Goal: Transaction & Acquisition: Book appointment/travel/reservation

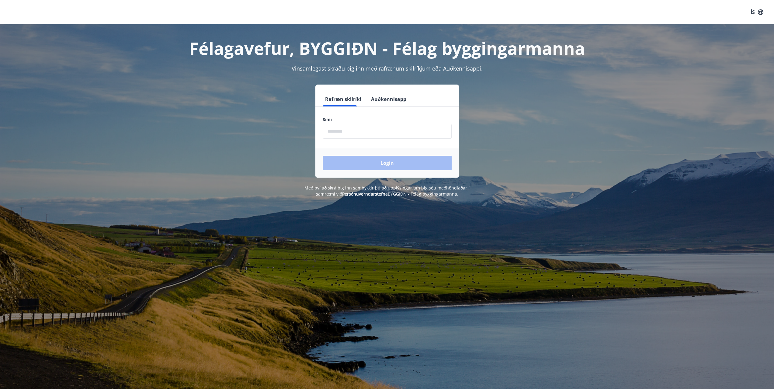
click at [338, 134] on input "phone" at bounding box center [387, 131] width 129 height 15
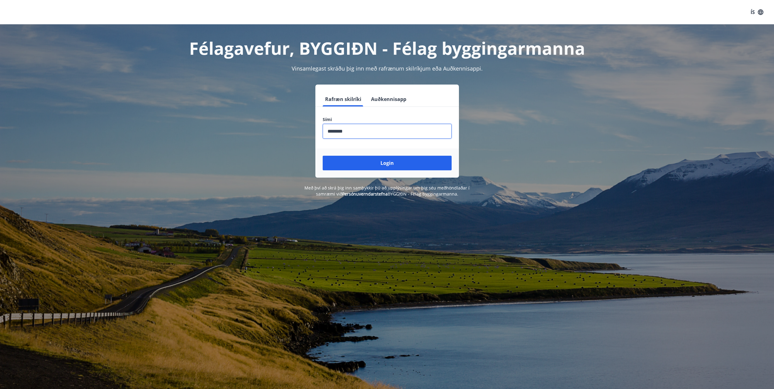
type input "********"
click at [323, 156] on button "Login" at bounding box center [387, 163] width 129 height 15
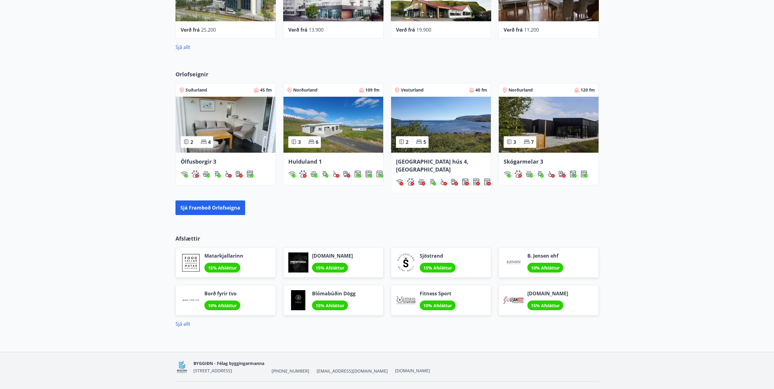
scroll to position [323, 0]
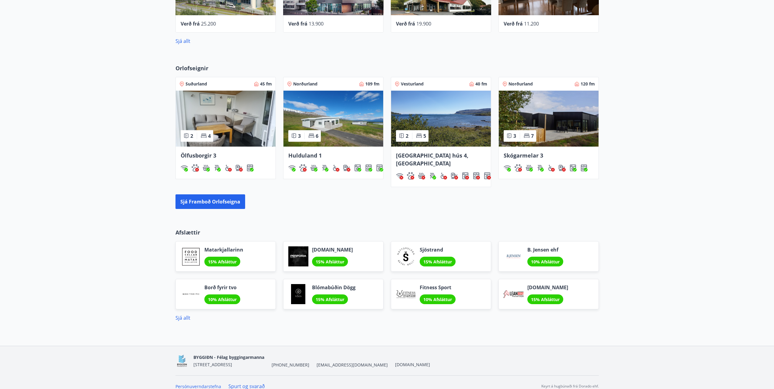
click at [245, 198] on div "Sjá framboð orlofseigna" at bounding box center [386, 201] width 423 height 15
click at [241, 196] on button "Sjá framboð orlofseigna" at bounding box center [210, 201] width 70 height 15
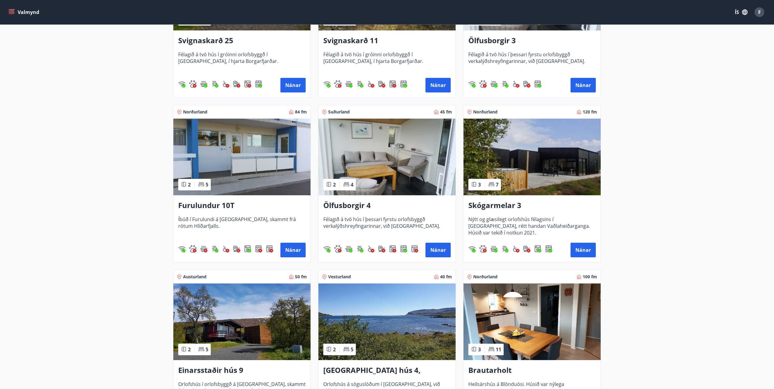
scroll to position [365, 0]
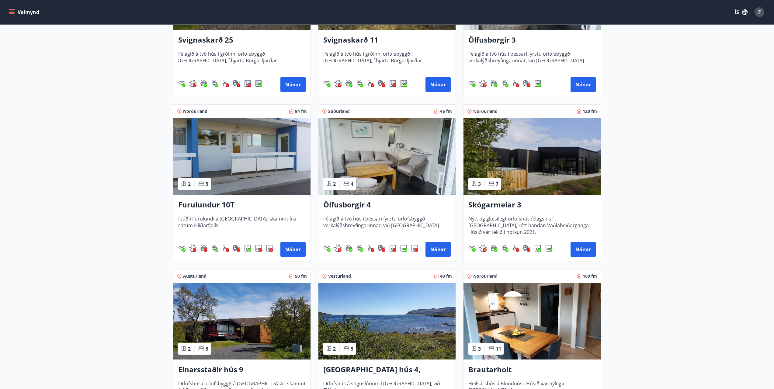
click at [271, 185] on img at bounding box center [241, 156] width 137 height 77
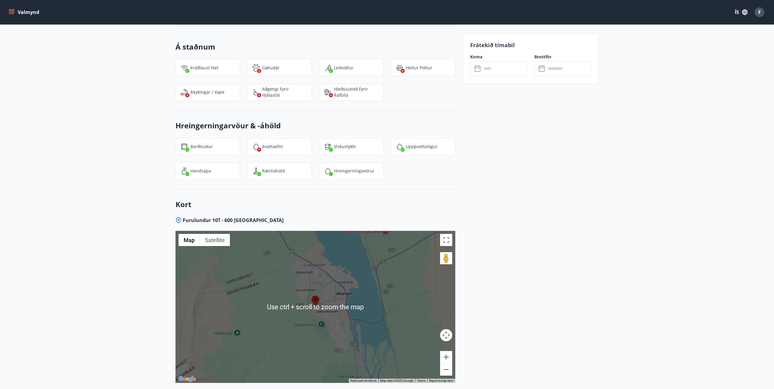
scroll to position [586, 0]
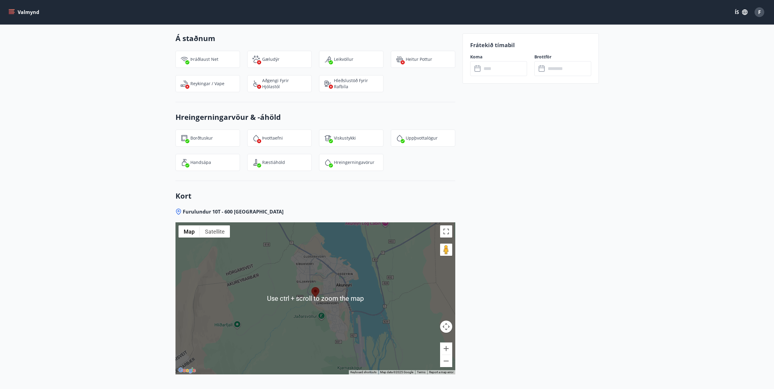
click at [325, 302] on div at bounding box center [315, 298] width 280 height 152
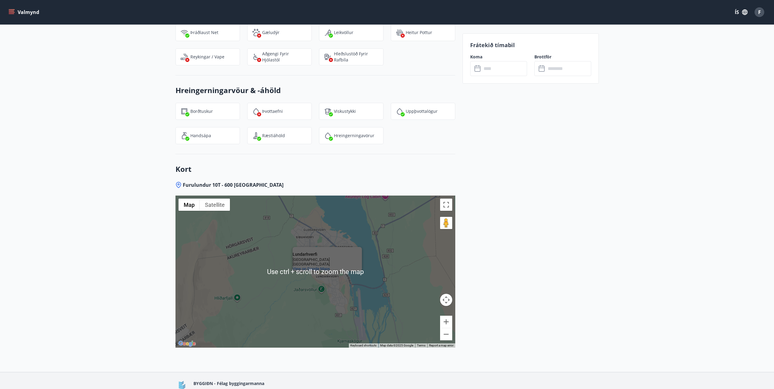
scroll to position [617, 0]
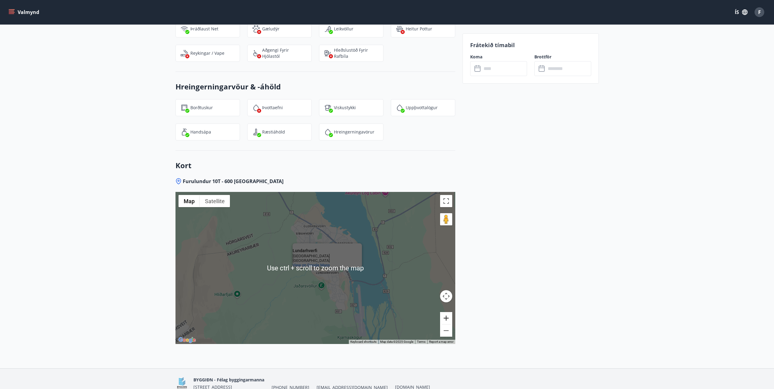
click at [450, 316] on button "Zoom in" at bounding box center [446, 318] width 12 height 12
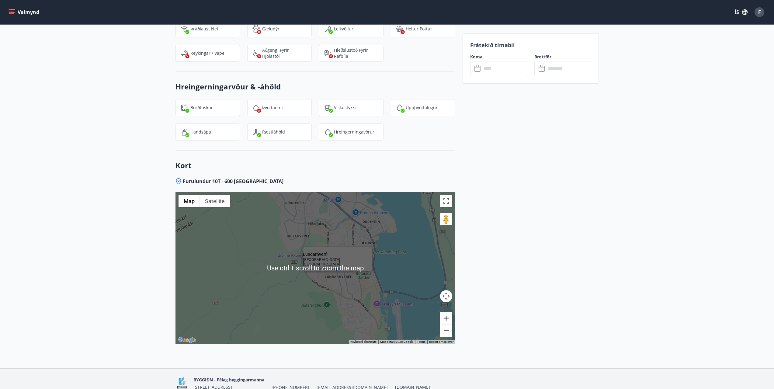
click at [450, 316] on button "Zoom in" at bounding box center [446, 318] width 12 height 12
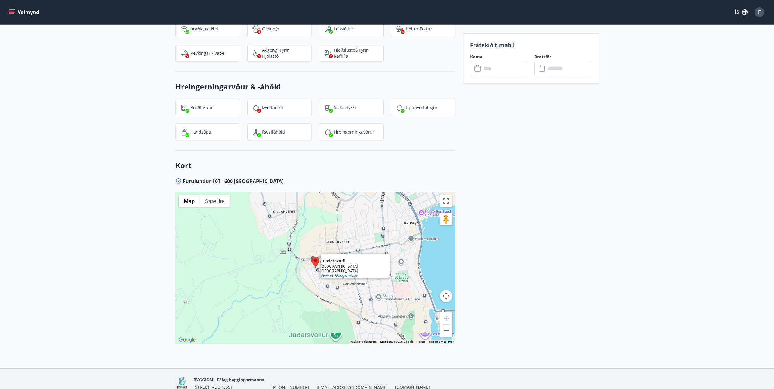
click at [450, 316] on button "Zoom in" at bounding box center [446, 318] width 12 height 12
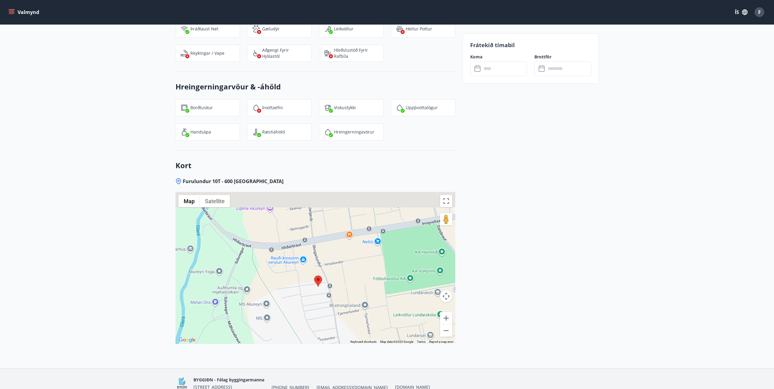
drag, startPoint x: 352, startPoint y: 290, endPoint x: 355, endPoint y: 308, distance: 18.1
click at [355, 308] on div "Lundarhverfi Lundarhverfi 600 Akureyri Iceland View on Google Maps" at bounding box center [315, 268] width 280 height 152
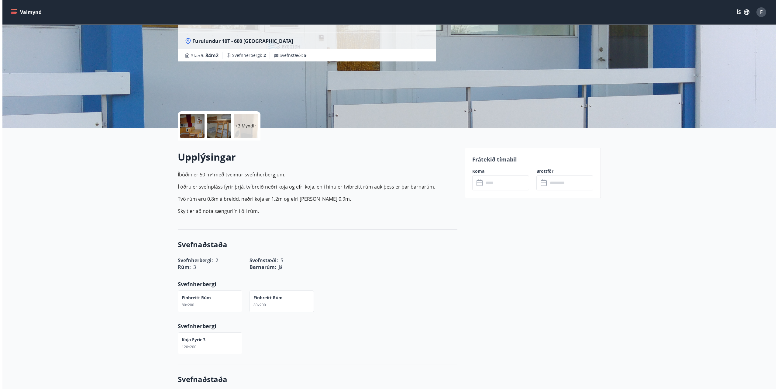
scroll to position [0, 0]
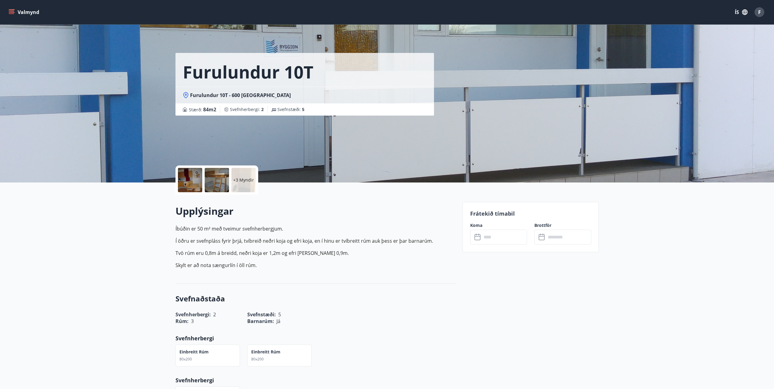
click at [244, 177] on p "+3 Myndir" at bounding box center [243, 180] width 21 height 6
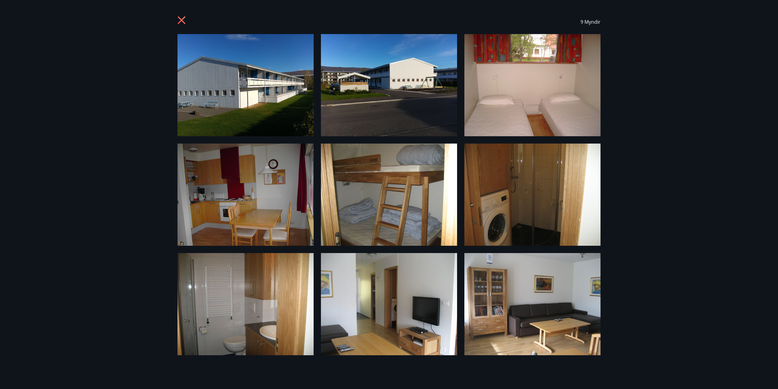
click at [677, 48] on div "9 Myndir" at bounding box center [389, 194] width 778 height 389
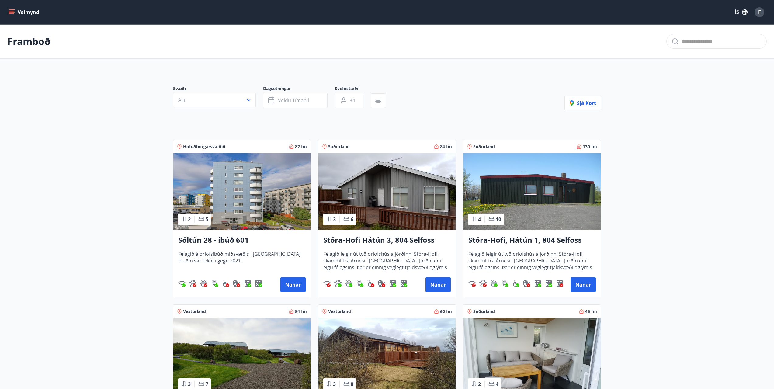
click at [543, 206] on img at bounding box center [531, 191] width 137 height 77
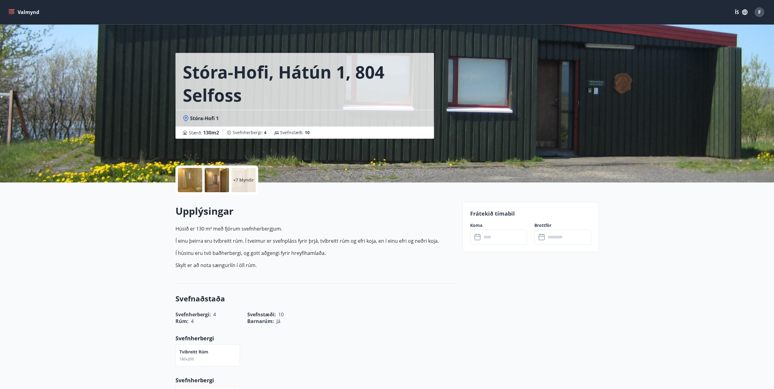
click at [194, 188] on div at bounding box center [190, 180] width 24 height 24
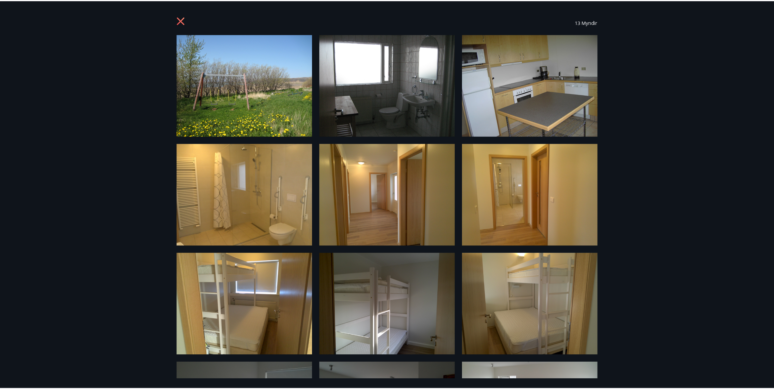
scroll to position [197, 0]
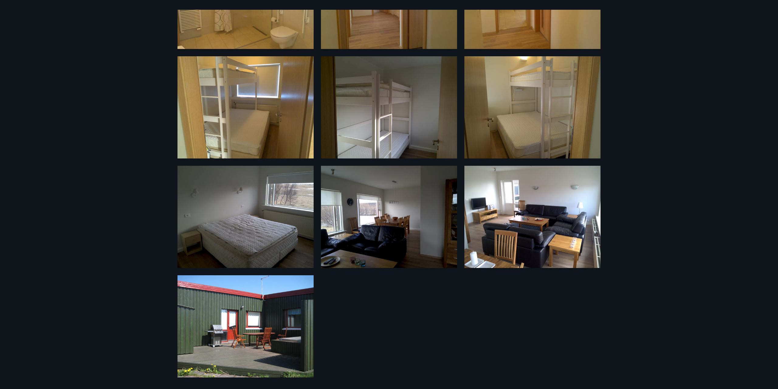
click at [92, 73] on div "13 Myndir" at bounding box center [389, 194] width 778 height 389
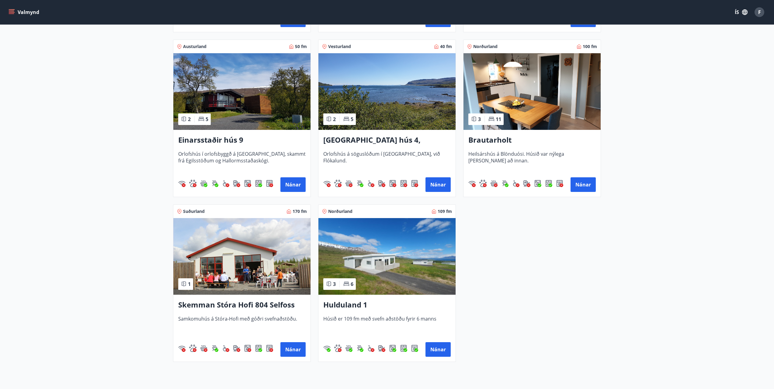
scroll to position [639, 0]
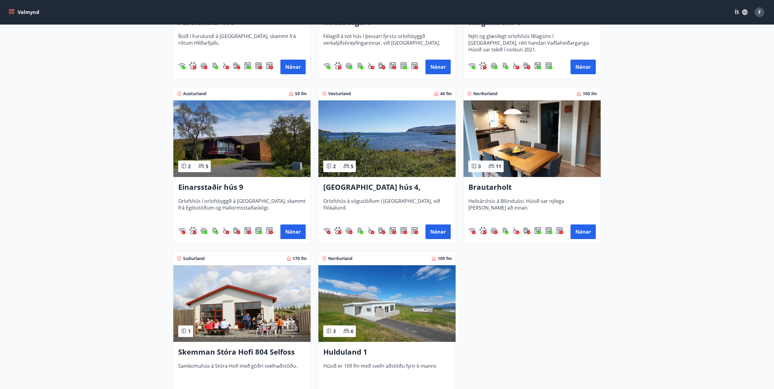
click at [542, 142] on img at bounding box center [531, 138] width 137 height 77
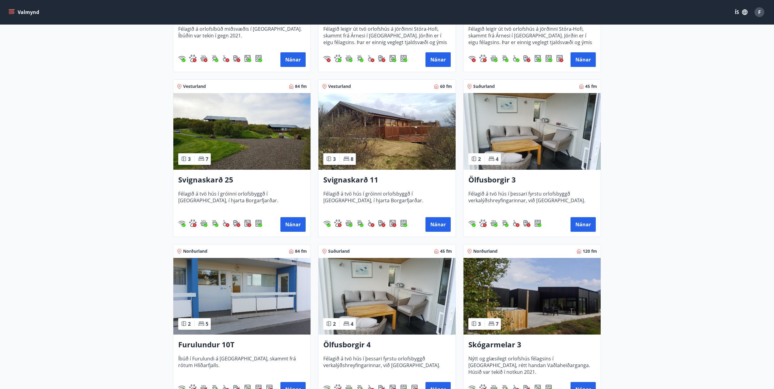
scroll to position [274, 0]
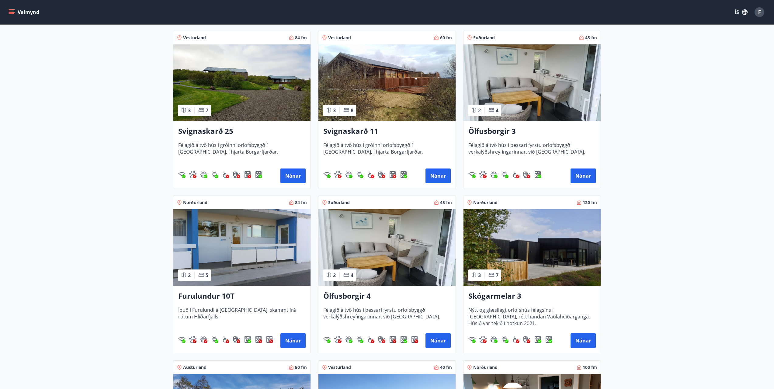
click at [518, 239] on img at bounding box center [531, 247] width 137 height 77
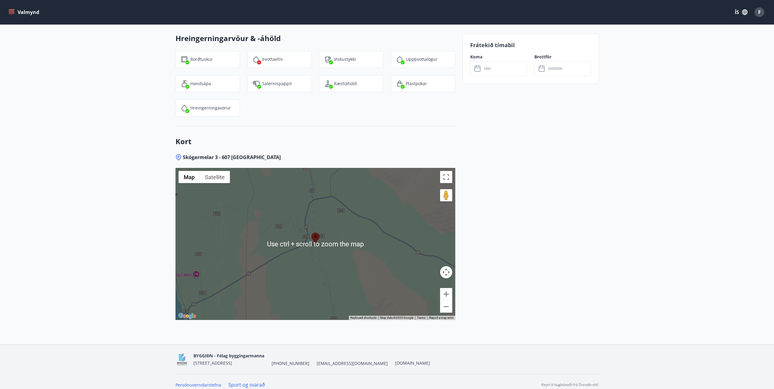
scroll to position [713, 0]
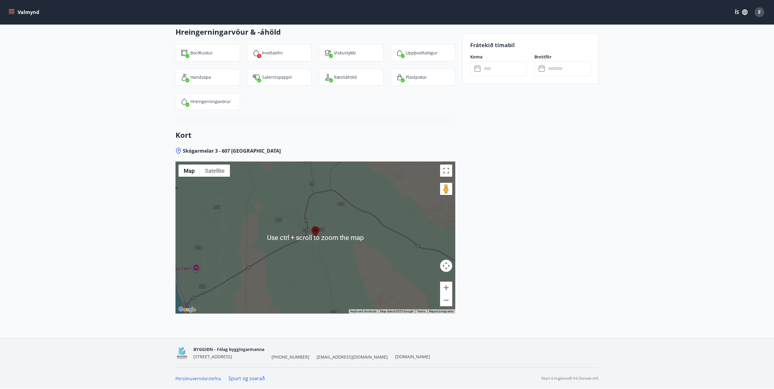
click at [356, 241] on div at bounding box center [315, 237] width 280 height 152
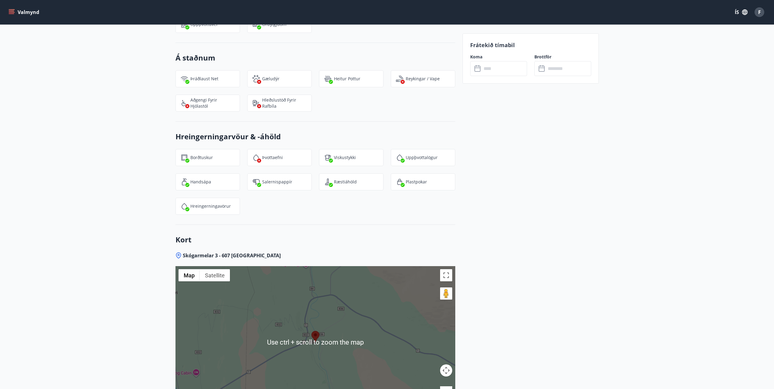
scroll to position [683, 0]
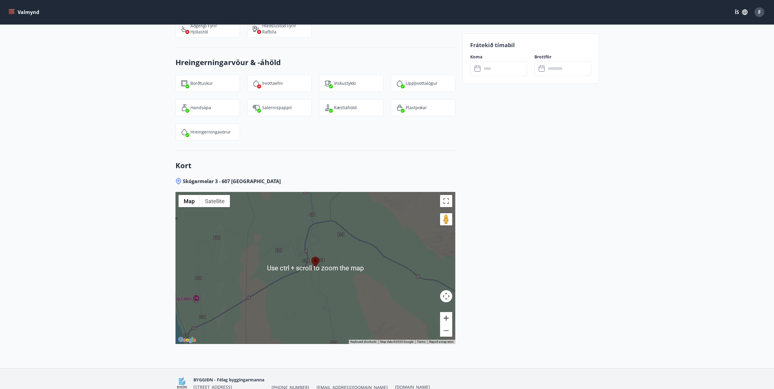
click at [450, 317] on button "Zoom in" at bounding box center [446, 318] width 12 height 12
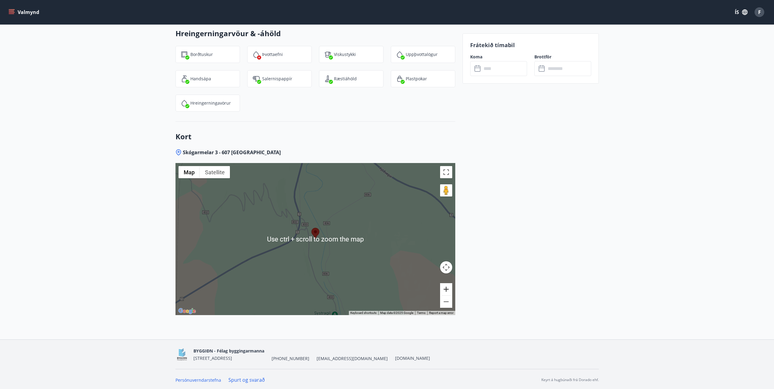
scroll to position [713, 0]
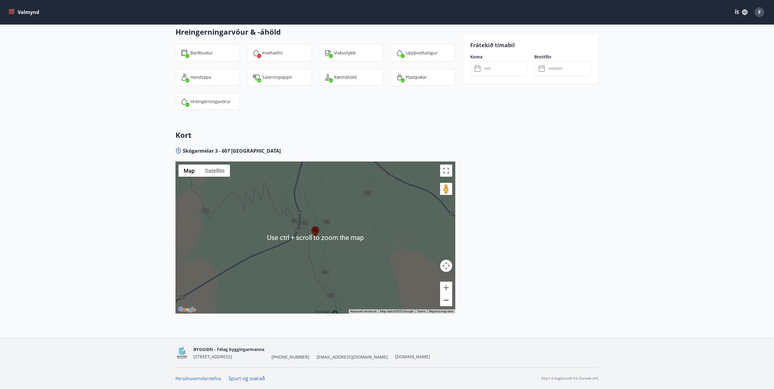
click at [448, 303] on button "Zoom out" at bounding box center [446, 300] width 12 height 12
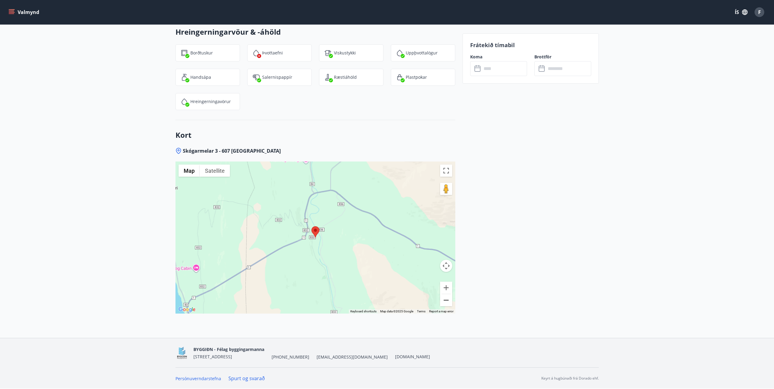
click at [448, 303] on button "Zoom out" at bounding box center [446, 300] width 12 height 12
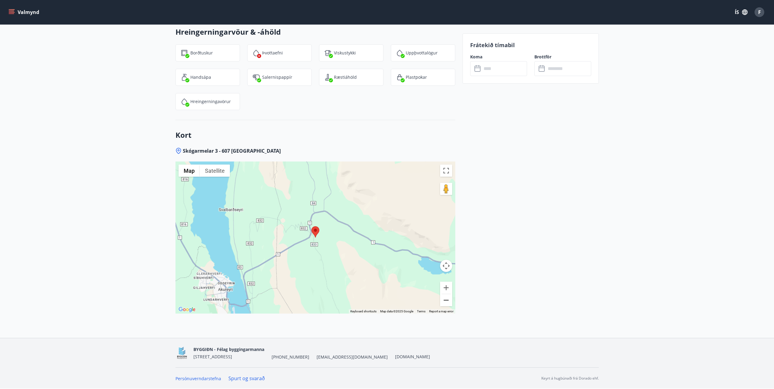
click at [448, 303] on button "Zoom out" at bounding box center [446, 300] width 12 height 12
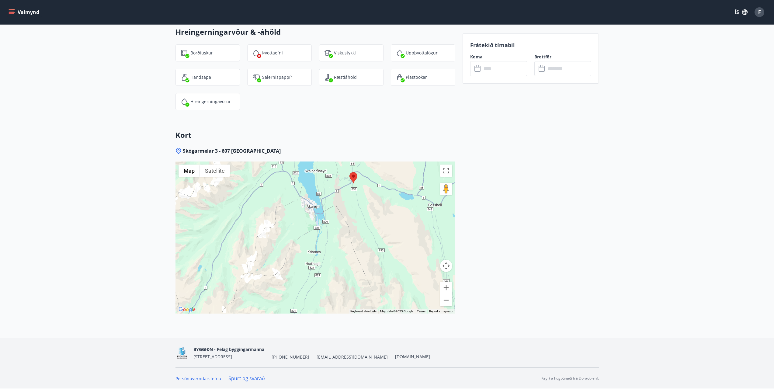
drag, startPoint x: 302, startPoint y: 275, endPoint x: 340, endPoint y: 220, distance: 66.6
click at [340, 220] on div at bounding box center [315, 237] width 280 height 152
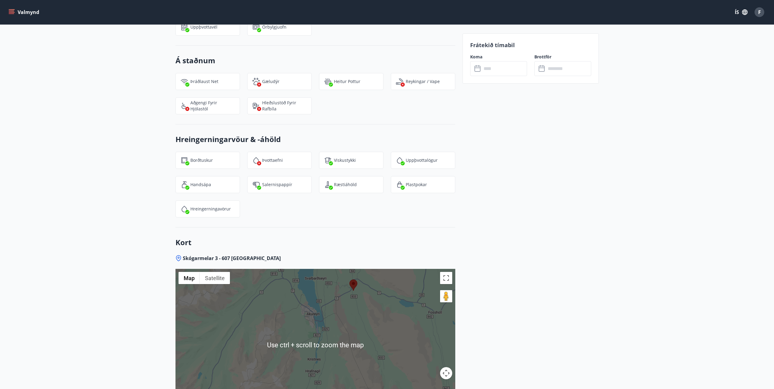
scroll to position [592, 0]
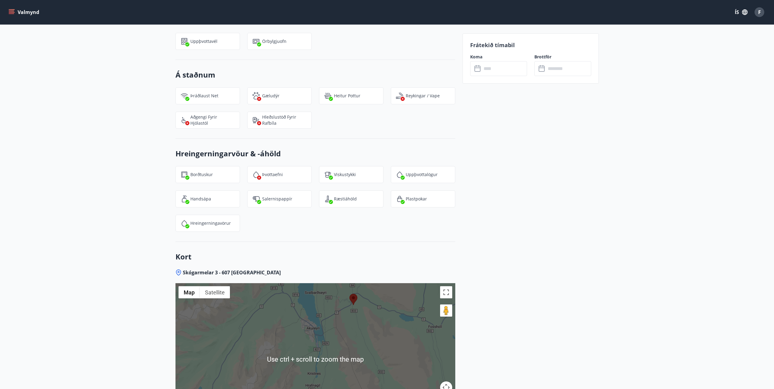
click at [349, 294] on area at bounding box center [349, 294] width 0 height 0
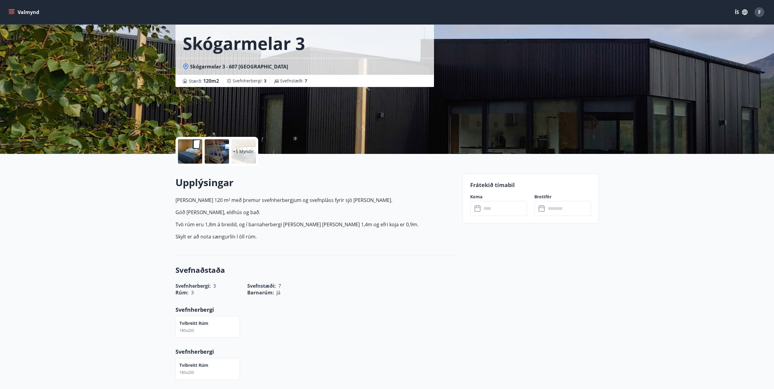
scroll to position [0, 0]
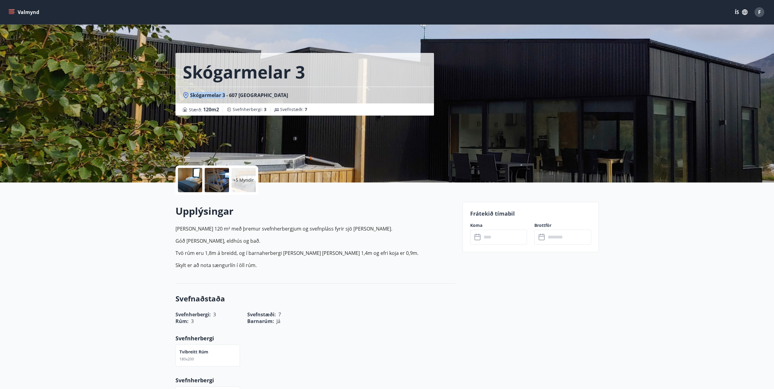
drag, startPoint x: 224, startPoint y: 96, endPoint x: 191, endPoint y: 96, distance: 33.1
click at [191, 96] on span "Skógarmelar 3 - 607 Akureyri" at bounding box center [239, 95] width 98 height 7
copy span "Skógarmelar 3"
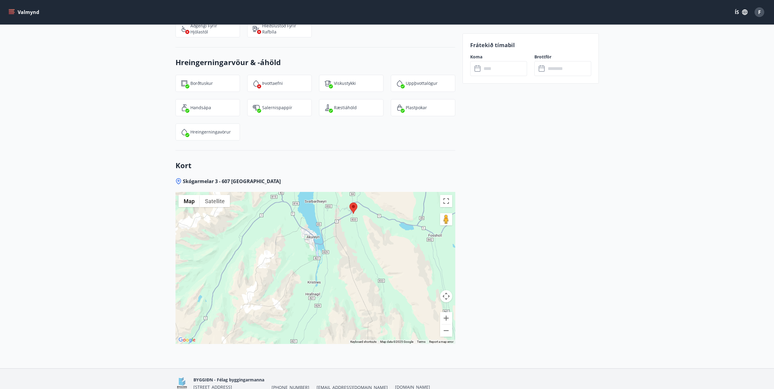
scroll to position [713, 0]
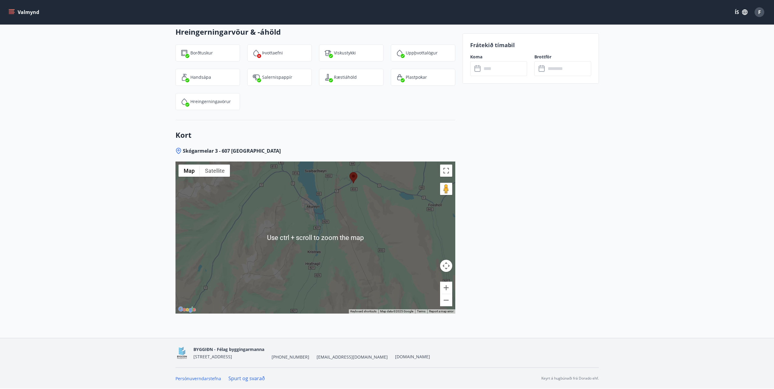
click at [357, 219] on div at bounding box center [315, 237] width 280 height 152
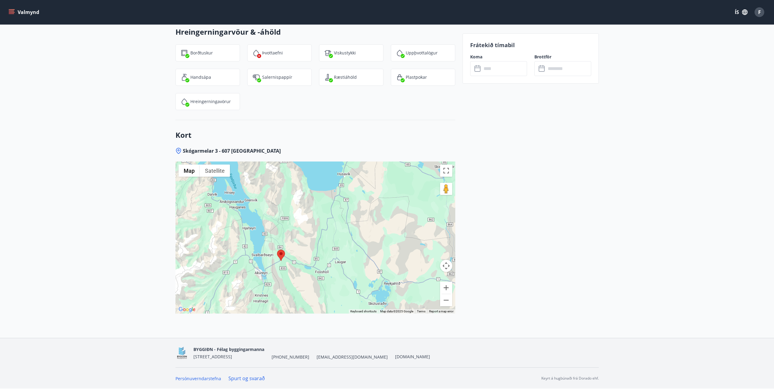
drag, startPoint x: 302, startPoint y: 243, endPoint x: 245, endPoint y: 275, distance: 65.4
click at [228, 302] on div at bounding box center [315, 237] width 280 height 152
click at [216, 175] on button "Satellite" at bounding box center [215, 171] width 30 height 12
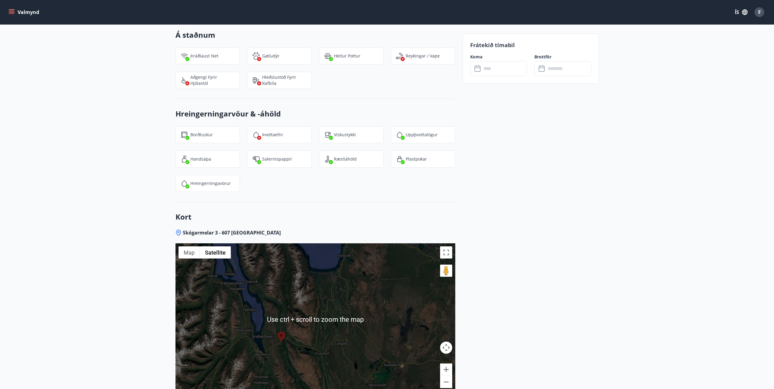
scroll to position [683, 0]
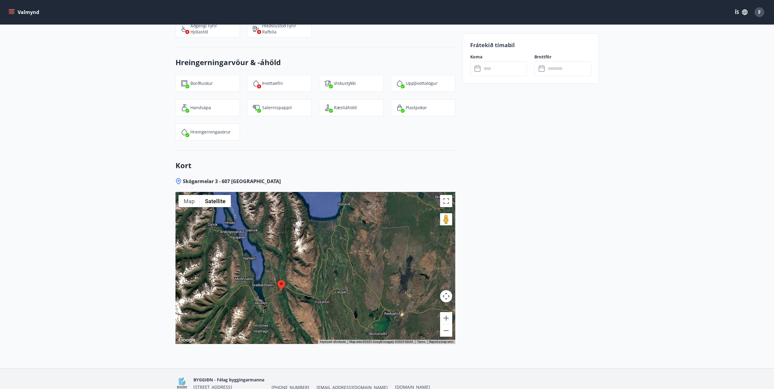
click at [445, 300] on button "Map camera controls" at bounding box center [446, 296] width 12 height 12
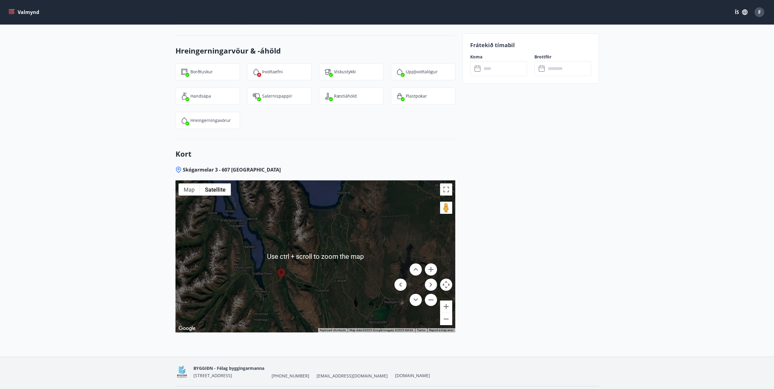
scroll to position [713, 0]
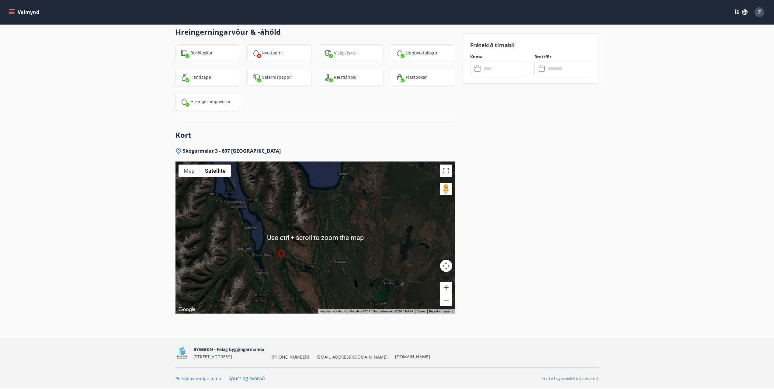
click at [448, 288] on button "Zoom in" at bounding box center [446, 288] width 12 height 12
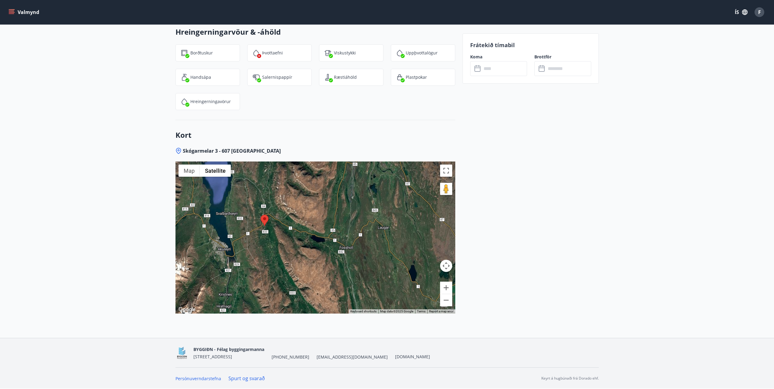
drag, startPoint x: 272, startPoint y: 272, endPoint x: 289, endPoint y: 214, distance: 60.1
click at [289, 214] on div at bounding box center [315, 237] width 280 height 152
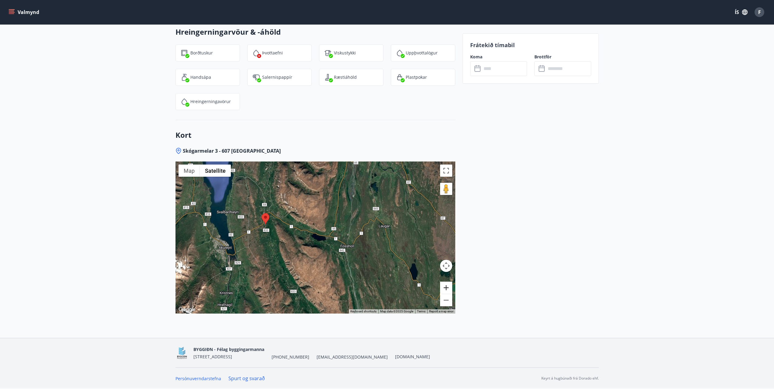
click at [444, 286] on button "Zoom in" at bounding box center [446, 288] width 12 height 12
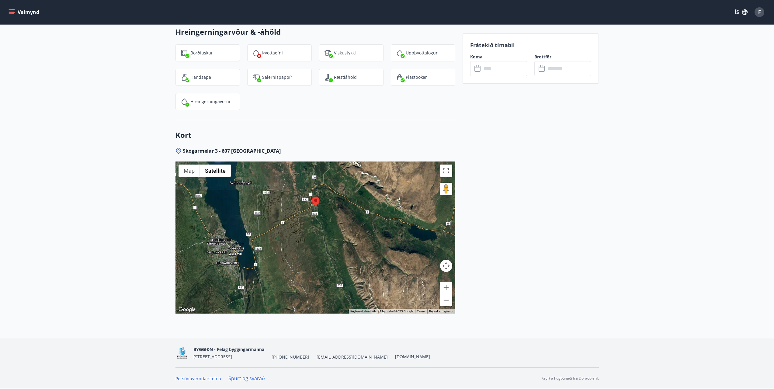
drag, startPoint x: 193, startPoint y: 239, endPoint x: 294, endPoint y: 230, distance: 101.3
click at [293, 235] on div at bounding box center [315, 237] width 280 height 152
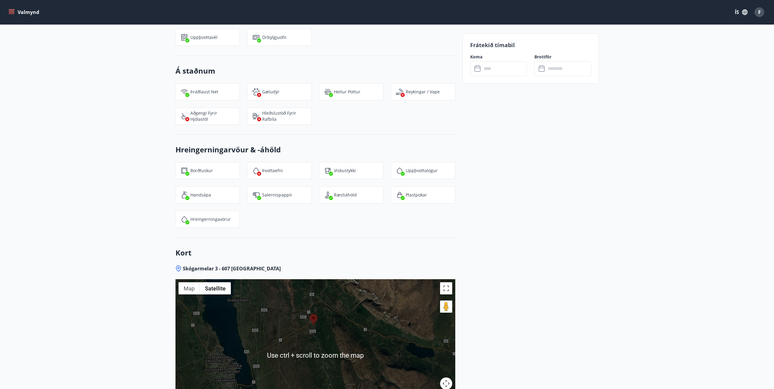
scroll to position [592, 0]
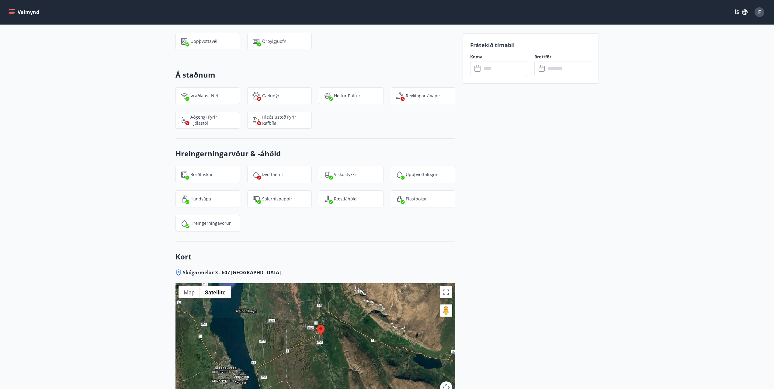
drag, startPoint x: 301, startPoint y: 320, endPoint x: 309, endPoint y: 329, distance: 11.4
click at [309, 329] on div at bounding box center [315, 359] width 280 height 152
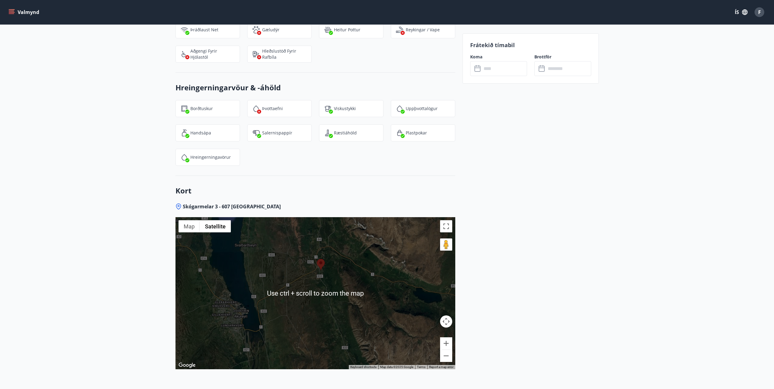
click at [285, 282] on div at bounding box center [315, 293] width 280 height 152
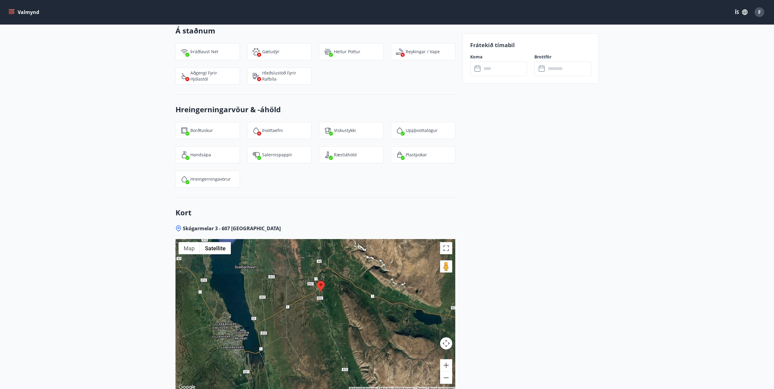
scroll to position [713, 0]
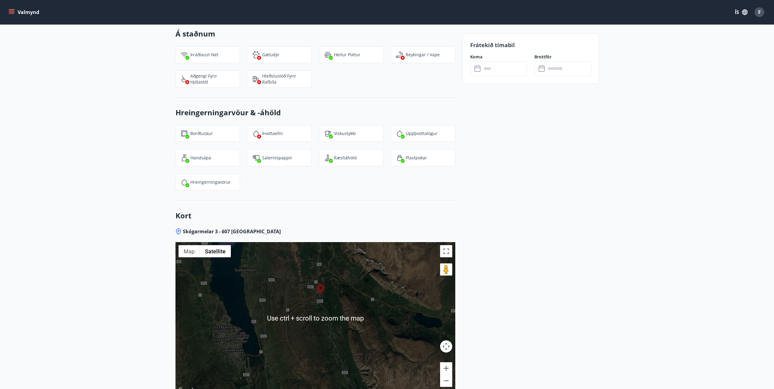
scroll to position [622, 0]
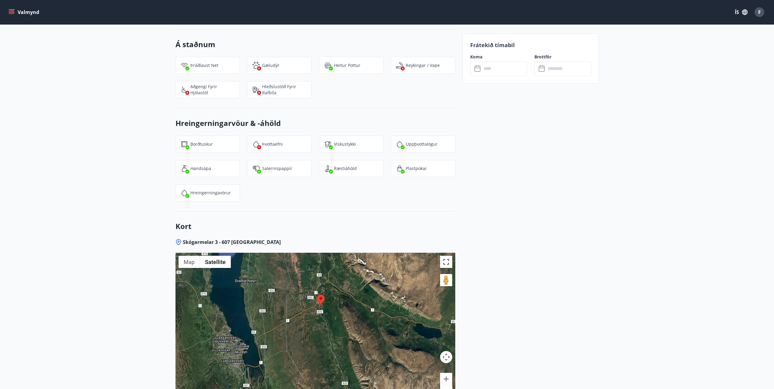
click at [447, 260] on button "Toggle fullscreen view" at bounding box center [446, 262] width 12 height 12
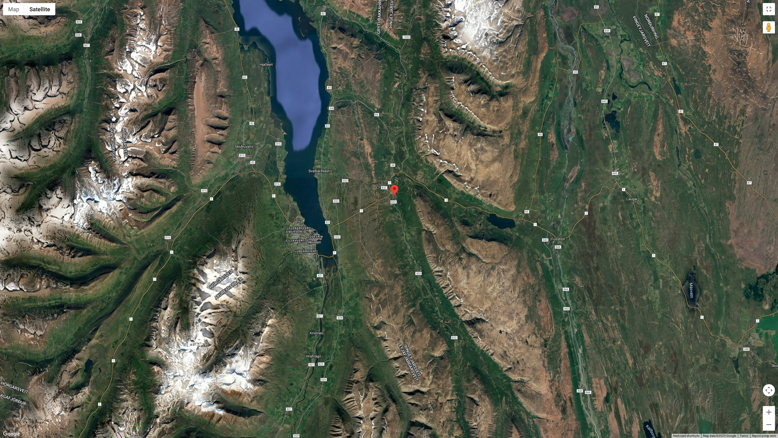
drag, startPoint x: 380, startPoint y: 230, endPoint x: 380, endPoint y: 227, distance: 3.3
click at [380, 230] on div at bounding box center [389, 219] width 778 height 438
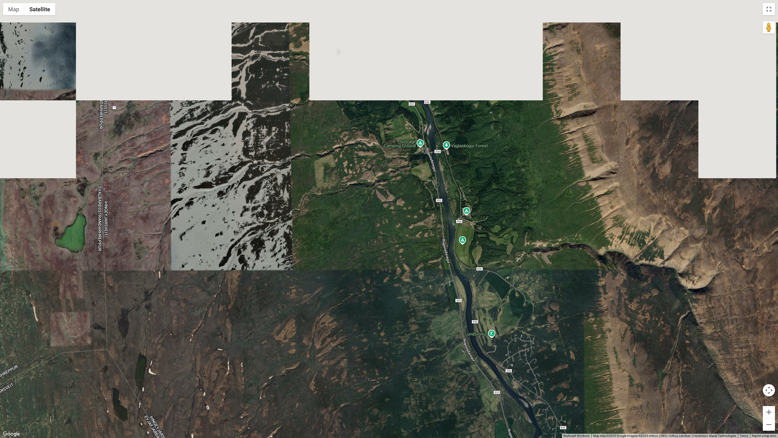
drag, startPoint x: 380, startPoint y: 175, endPoint x: 418, endPoint y: 419, distance: 247.4
click at [418, 389] on div at bounding box center [389, 219] width 778 height 438
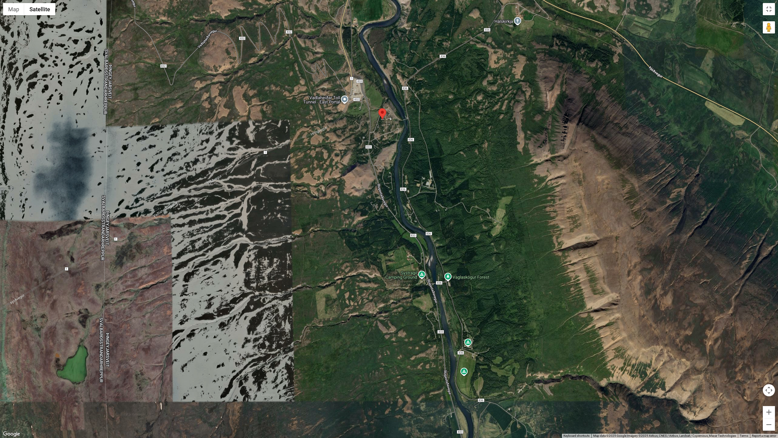
drag, startPoint x: 409, startPoint y: 223, endPoint x: 407, endPoint y: 336, distance: 113.1
click at [407, 336] on div at bounding box center [389, 219] width 778 height 438
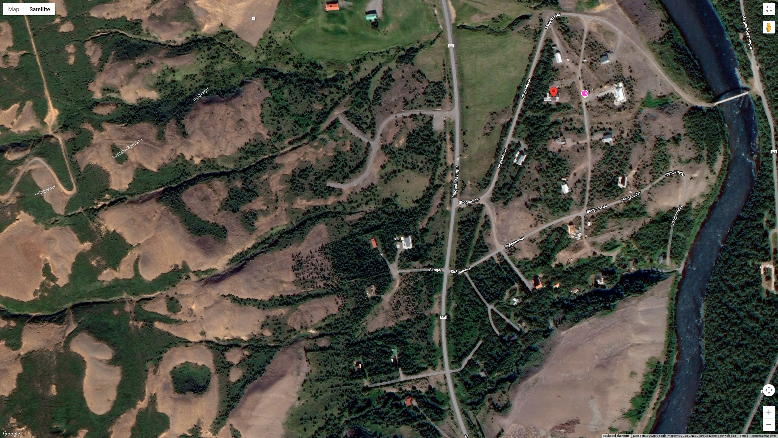
drag, startPoint x: 679, startPoint y: 157, endPoint x: 545, endPoint y: 161, distance: 134.5
click at [545, 151] on div at bounding box center [389, 219] width 778 height 438
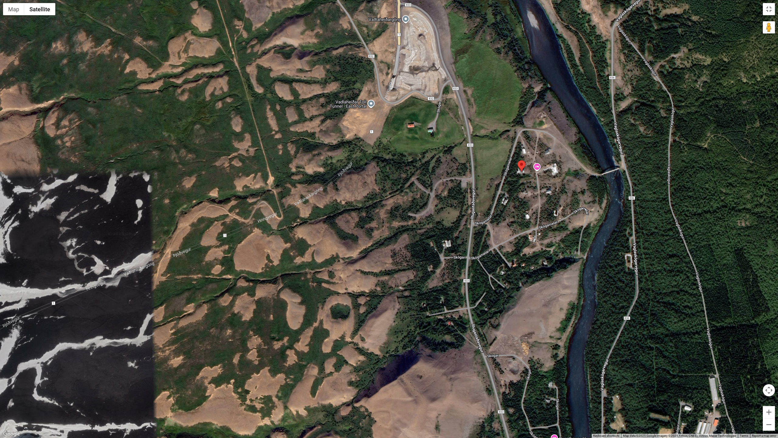
drag, startPoint x: 386, startPoint y: 106, endPoint x: 369, endPoint y: 104, distance: 17.2
click at [366, 106] on div at bounding box center [389, 219] width 778 height 438
click at [371, 103] on div at bounding box center [389, 219] width 778 height 438
drag, startPoint x: 381, startPoint y: 65, endPoint x: 336, endPoint y: 64, distance: 45.3
click at [336, 64] on div "Vadlaheiðar Toll Tunnel - East Portal Vadlaheiðar Toll Tunnel - East Portal P3G…" at bounding box center [389, 219] width 778 height 438
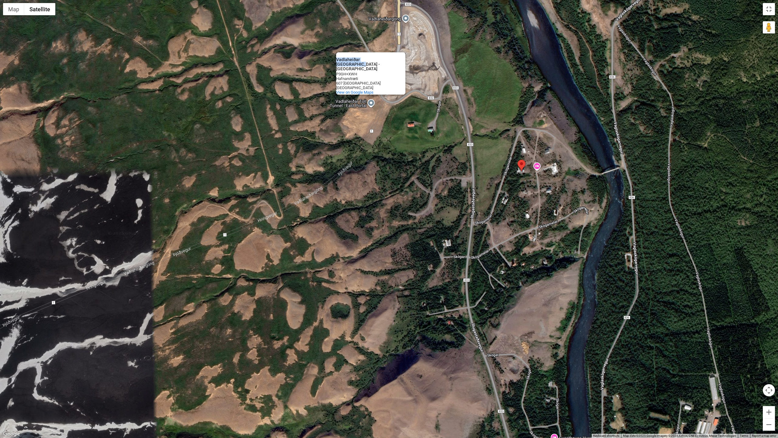
copy div "Vadlaheiðar Toll Tunnel"
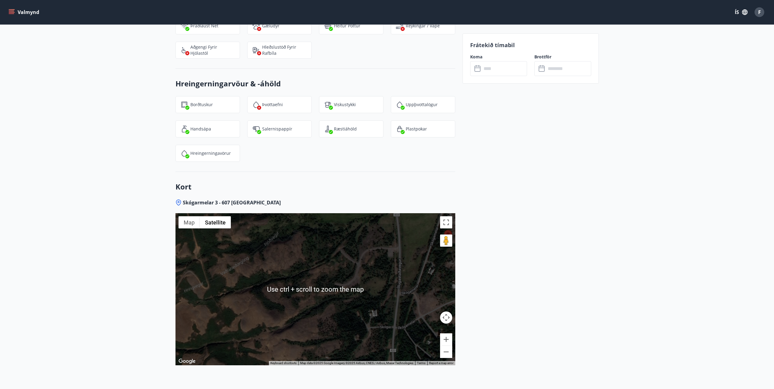
scroll to position [713, 0]
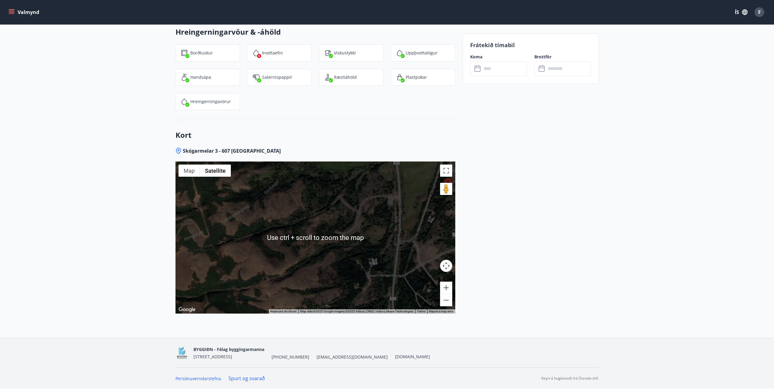
click at [380, 258] on div "Vadlaheiðar Toll Tunnel - East Portal Vadlaheiðar Toll Tunnel - East Portal P3G…" at bounding box center [315, 237] width 280 height 152
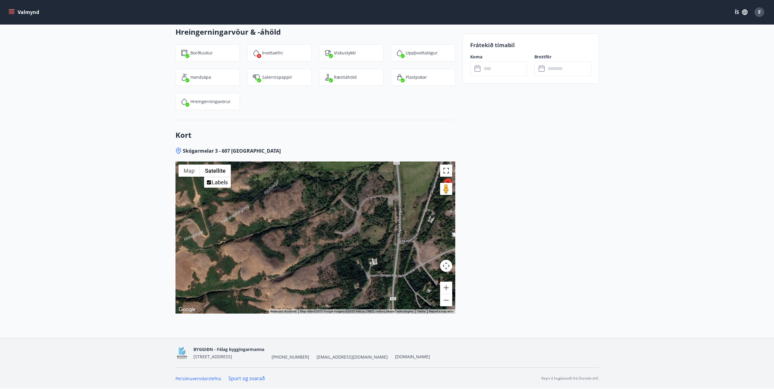
click at [449, 172] on button "Toggle fullscreen view" at bounding box center [446, 171] width 12 height 12
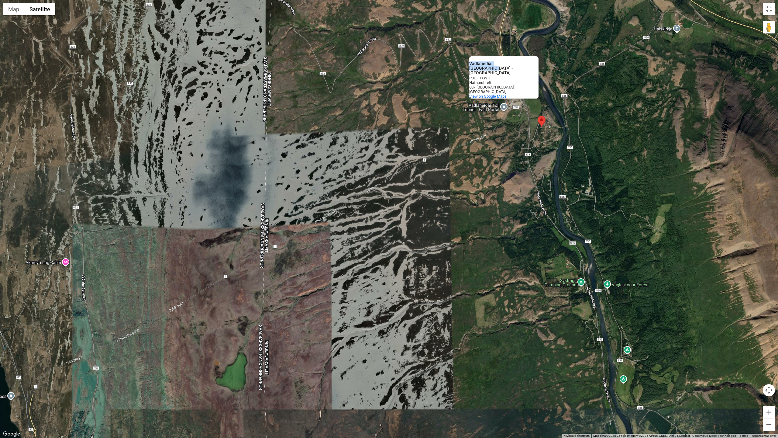
drag, startPoint x: 629, startPoint y: 280, endPoint x: 513, endPoint y: 218, distance: 131.1
click at [513, 218] on div "Vadlaheiðar Toll Tunnel - East Portal Vadlaheiðar Toll Tunnel - East Portal P3G…" at bounding box center [389, 219] width 778 height 438
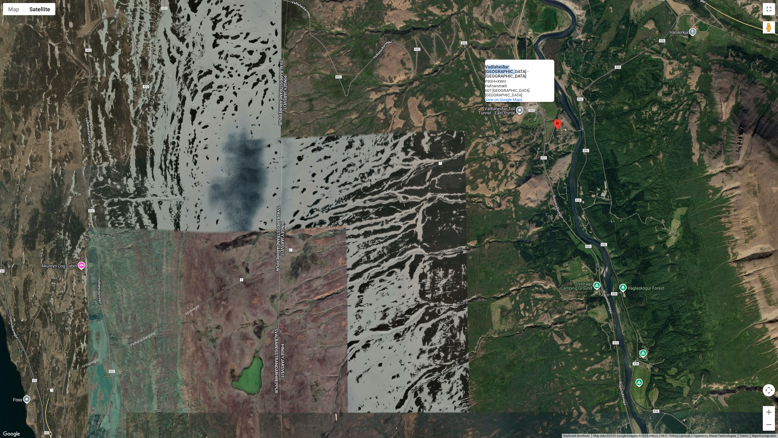
drag, startPoint x: 560, startPoint y: 281, endPoint x: 576, endPoint y: 284, distance: 17.1
click at [576, 284] on div "Vadlaheiðar Toll Tunnel - East Portal Vadlaheiðar Toll Tunnel - East Portal P3G…" at bounding box center [389, 219] width 778 height 438
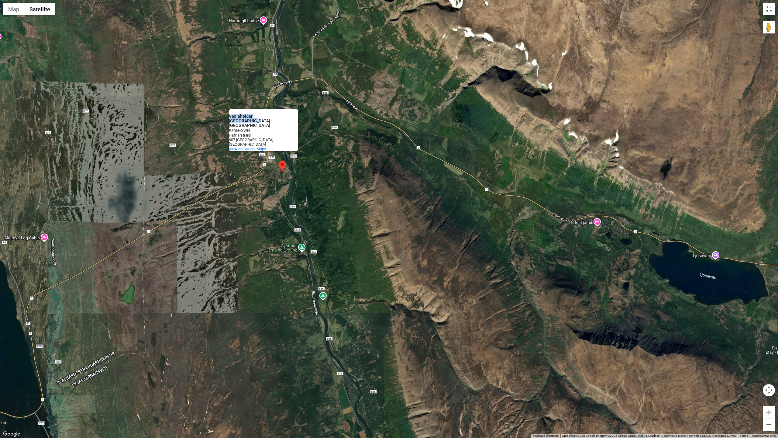
drag, startPoint x: 312, startPoint y: 269, endPoint x: 350, endPoint y: 371, distance: 108.9
click at [348, 377] on div "Vadlaheiðar Toll Tunnel - East Portal Vadlaheiðar Toll Tunnel - East Portal P3G…" at bounding box center [389, 219] width 778 height 438
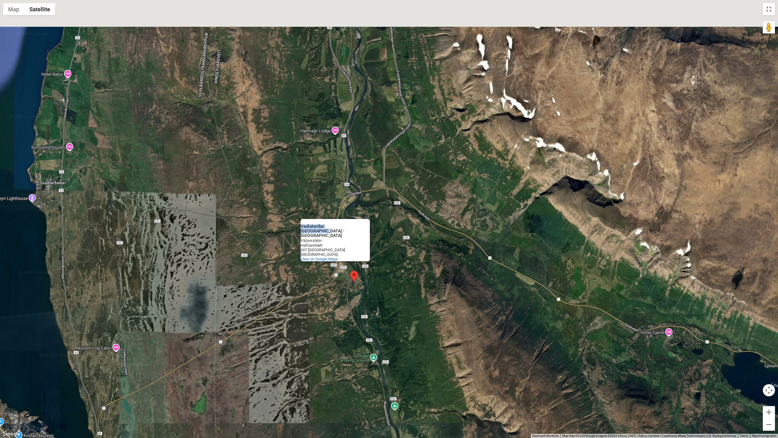
drag, startPoint x: 298, startPoint y: 217, endPoint x: 371, endPoint y: 335, distance: 138.7
click at [371, 335] on div "Vadlaheiðar Toll Tunnel - East Portal Vadlaheiðar Toll Tunnel - East Portal P3G…" at bounding box center [389, 219] width 778 height 438
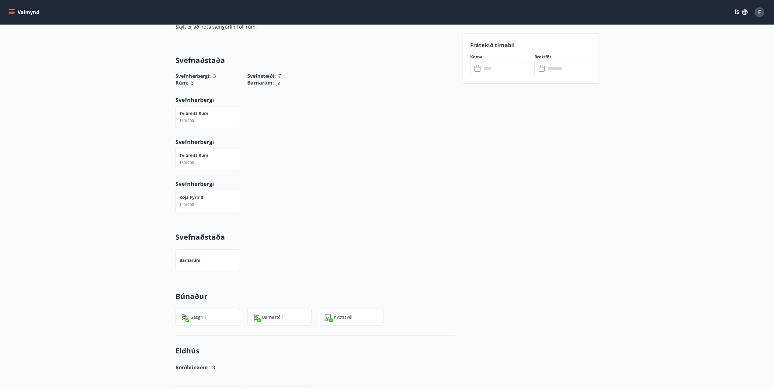
scroll to position [0, 0]
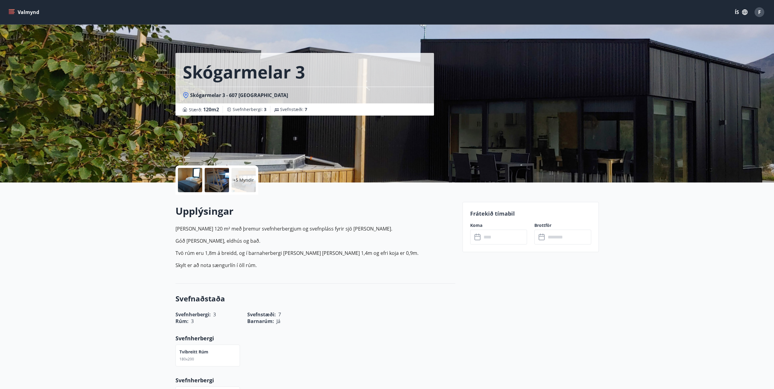
click at [203, 182] on div "+5 Myndir" at bounding box center [216, 179] width 83 height 29
click at [186, 177] on div at bounding box center [190, 180] width 24 height 24
click at [245, 180] on p "+5 Myndir" at bounding box center [243, 180] width 21 height 6
click at [247, 182] on p "+5 Myndir" at bounding box center [243, 180] width 21 height 6
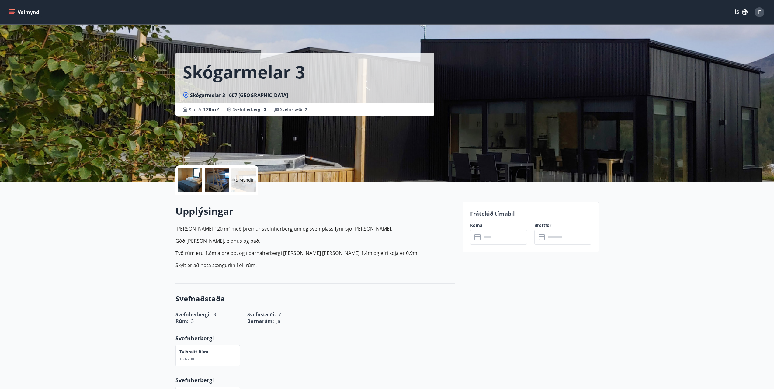
click at [217, 181] on div at bounding box center [217, 180] width 24 height 24
click at [196, 181] on div at bounding box center [190, 180] width 24 height 24
click at [185, 180] on div at bounding box center [190, 180] width 24 height 24
click at [193, 174] on div at bounding box center [190, 180] width 24 height 24
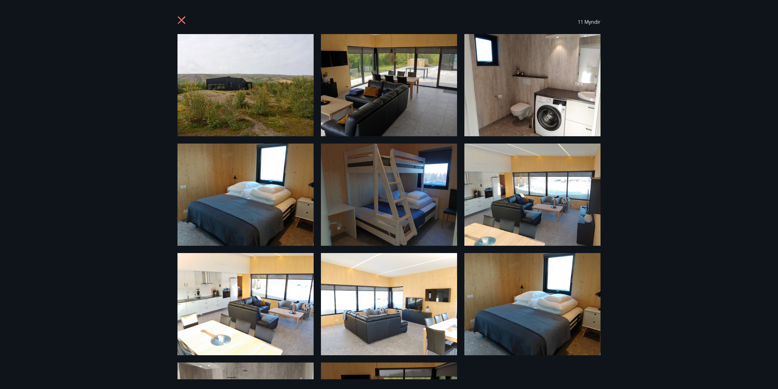
click at [273, 97] on img at bounding box center [246, 85] width 136 height 102
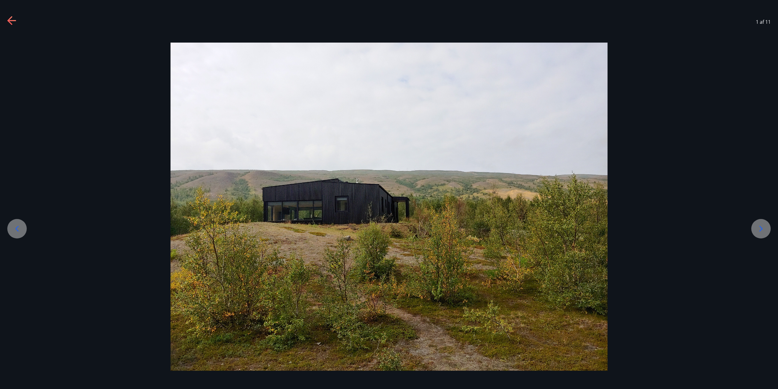
click at [765, 223] on div at bounding box center [761, 228] width 19 height 19
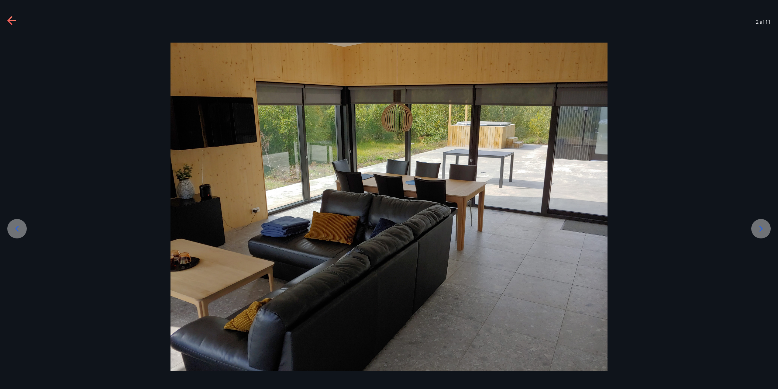
click at [763, 226] on icon at bounding box center [762, 229] width 10 height 10
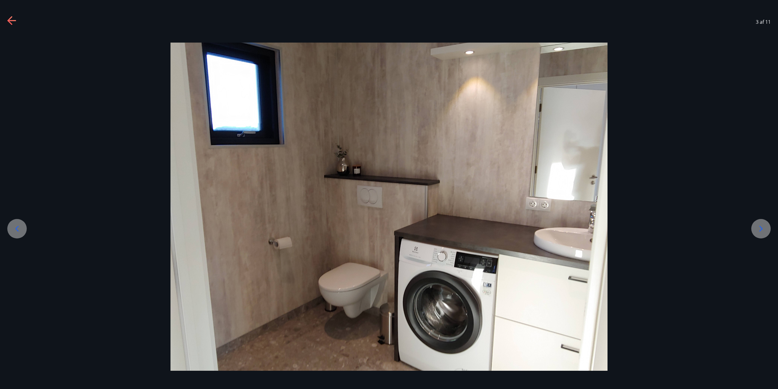
click at [763, 226] on icon at bounding box center [762, 229] width 10 height 10
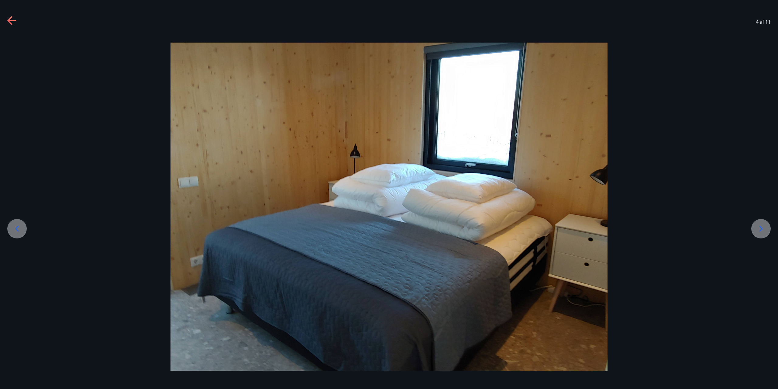
click at [763, 226] on icon at bounding box center [762, 229] width 10 height 10
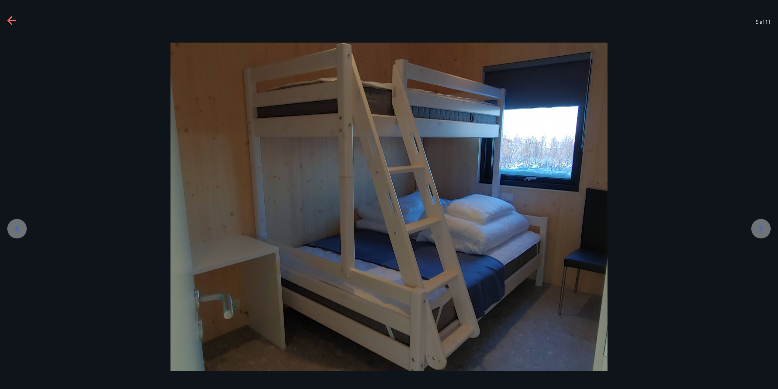
click at [763, 226] on icon at bounding box center [762, 229] width 10 height 10
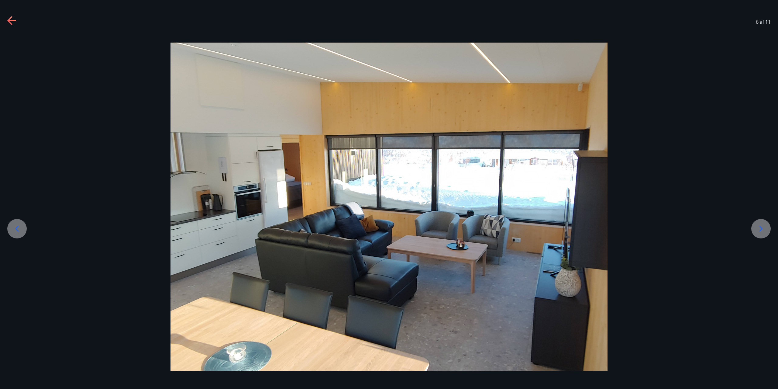
click at [763, 226] on icon at bounding box center [762, 229] width 10 height 10
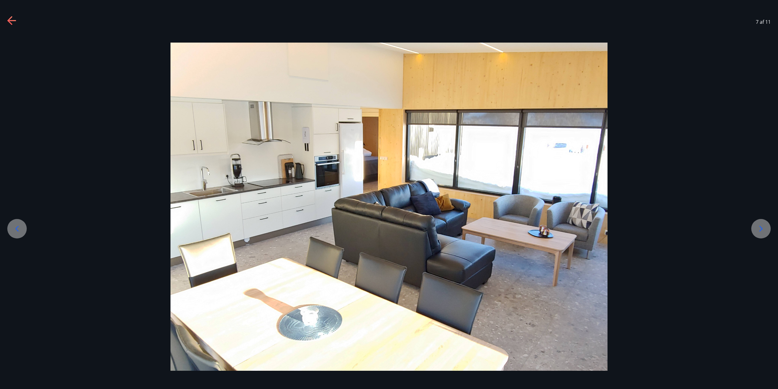
click at [763, 226] on icon at bounding box center [762, 229] width 10 height 10
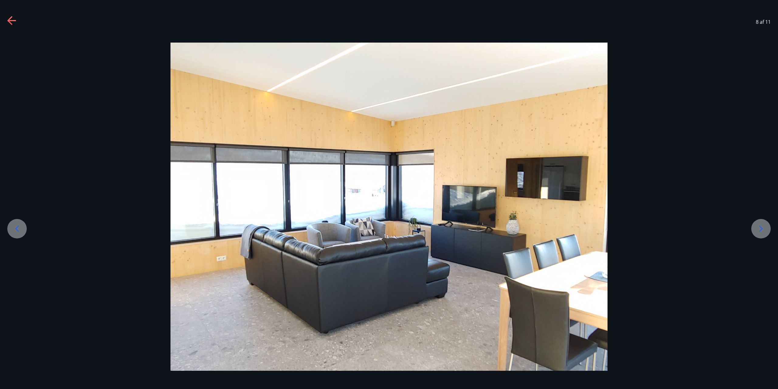
click at [763, 226] on icon at bounding box center [762, 229] width 10 height 10
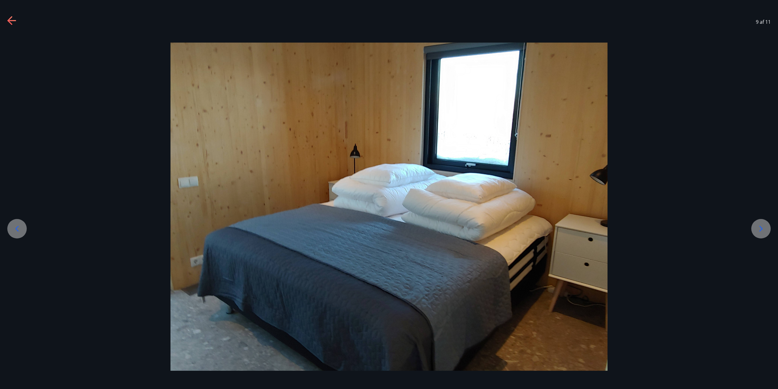
click at [763, 226] on icon at bounding box center [762, 229] width 10 height 10
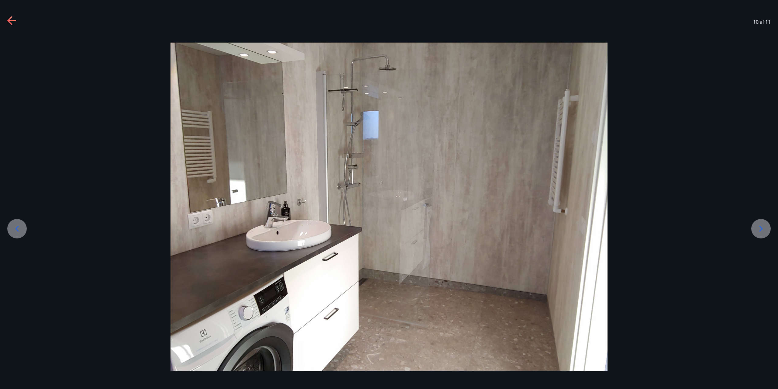
click at [763, 226] on icon at bounding box center [762, 229] width 10 height 10
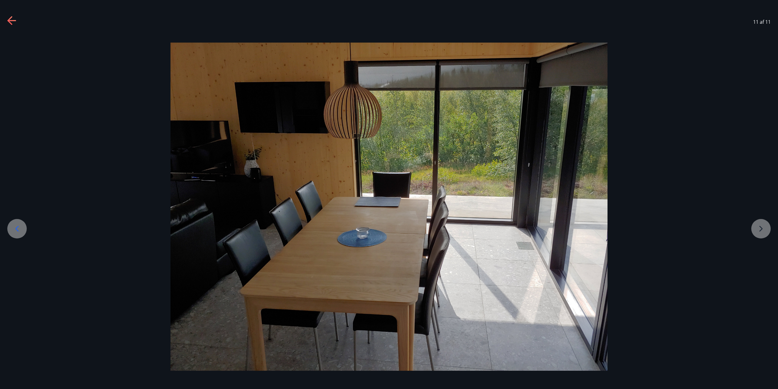
click at [763, 226] on div at bounding box center [389, 207] width 778 height 328
click at [14, 16] on div "11 af 11" at bounding box center [389, 22] width 778 height 24
click at [13, 21] on icon at bounding box center [11, 20] width 9 height 1
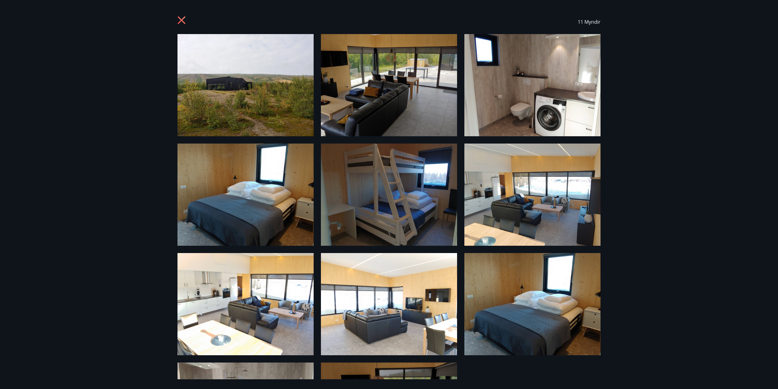
click at [179, 21] on icon at bounding box center [183, 21] width 10 height 10
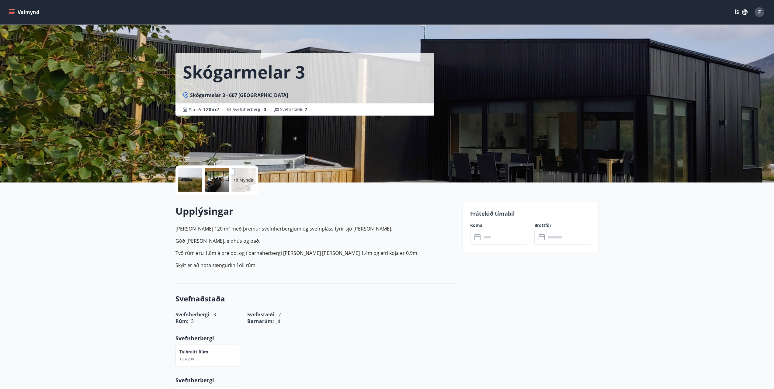
click at [488, 237] on input "text" at bounding box center [504, 237] width 45 height 15
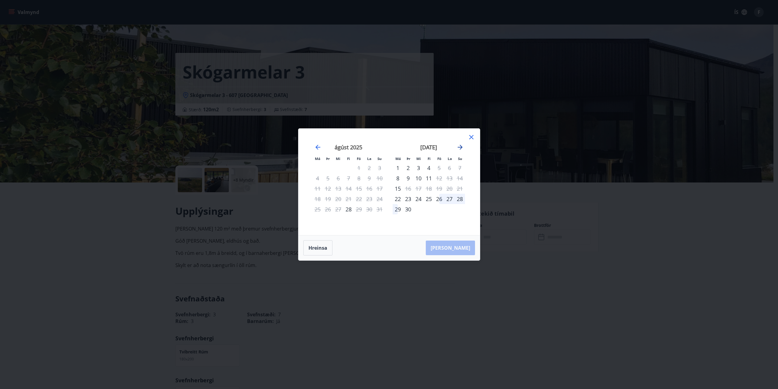
click at [461, 147] on icon "Move forward to switch to the next month." at bounding box center [460, 147] width 5 height 5
click at [439, 166] on div "3" at bounding box center [439, 168] width 10 height 10
click at [439, 167] on div "3" at bounding box center [439, 168] width 10 height 10
click at [459, 149] on icon "Move forward to switch to the next month." at bounding box center [460, 147] width 7 height 7
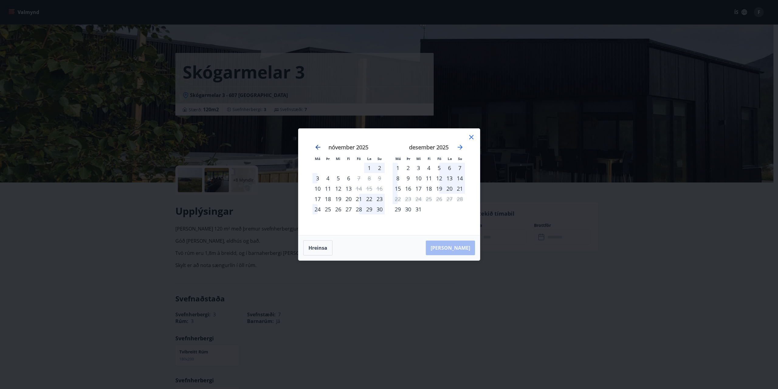
click at [315, 145] on icon "Move backward to switch to the previous month." at bounding box center [317, 147] width 7 height 7
click at [459, 146] on icon "Move forward to switch to the next month." at bounding box center [460, 147] width 7 height 7
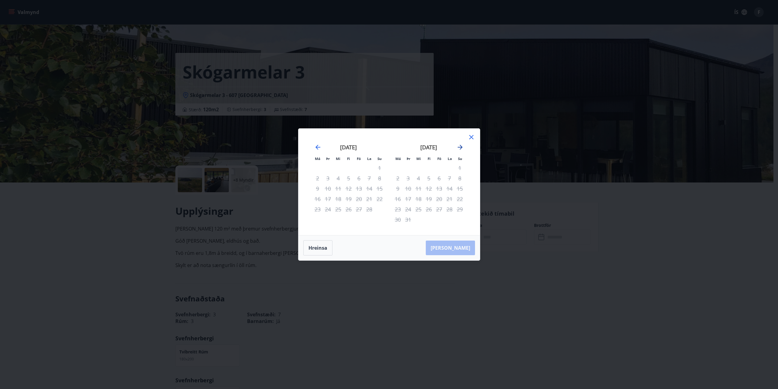
click at [459, 146] on icon "Move forward to switch to the next month." at bounding box center [460, 147] width 7 height 7
click at [445, 192] on div "18" at bounding box center [450, 188] width 10 height 10
click at [426, 191] on div "16" at bounding box center [429, 188] width 10 height 10
click at [451, 168] on div "4" at bounding box center [450, 168] width 10 height 10
click at [320, 145] on icon "Move backward to switch to the previous month." at bounding box center [317, 147] width 7 height 7
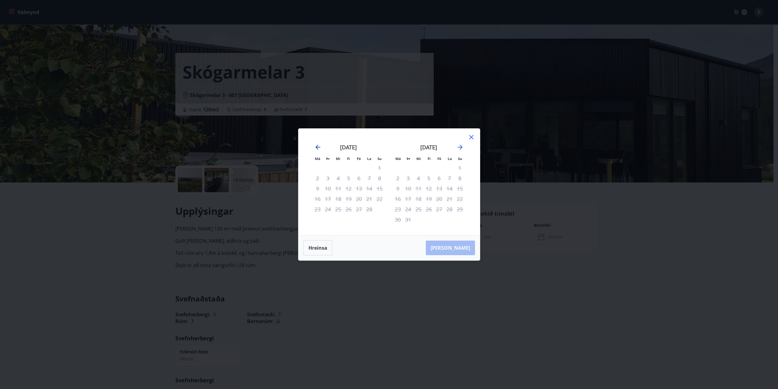
click at [320, 145] on icon "Move backward to switch to the previous month." at bounding box center [317, 147] width 7 height 7
click at [317, 147] on icon "Move backward to switch to the previous month." at bounding box center [318, 147] width 5 height 5
click at [471, 135] on icon at bounding box center [471, 136] width 7 height 7
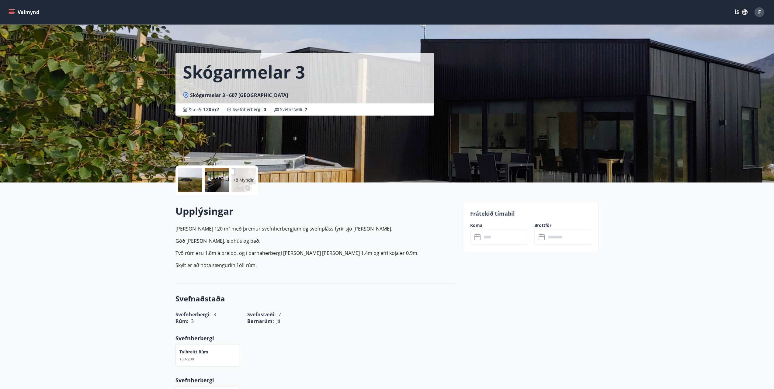
click at [13, 9] on icon "menu" at bounding box center [12, 12] width 6 height 6
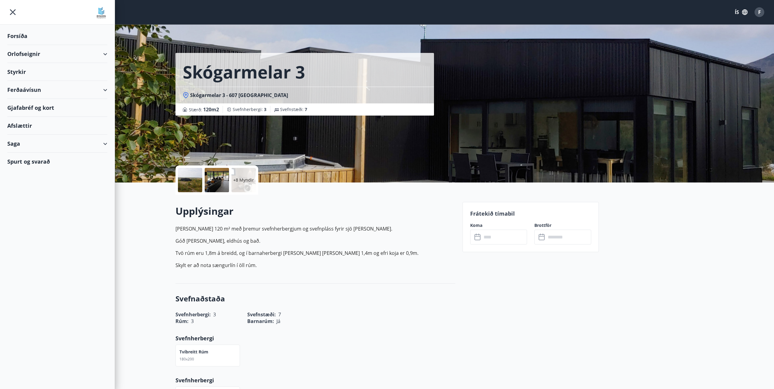
click at [13, 9] on icon "menu" at bounding box center [12, 12] width 11 height 11
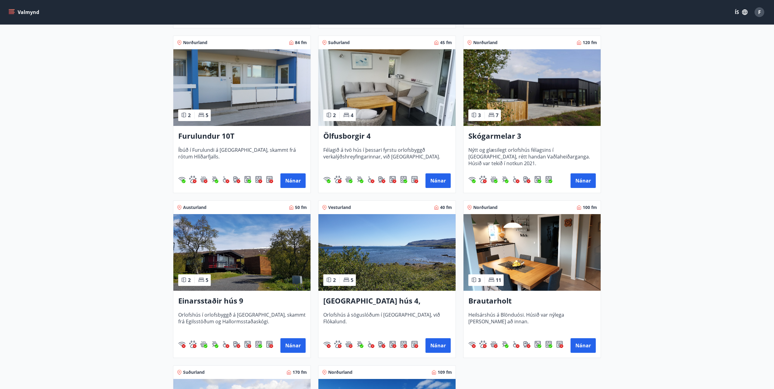
scroll to position [456, 0]
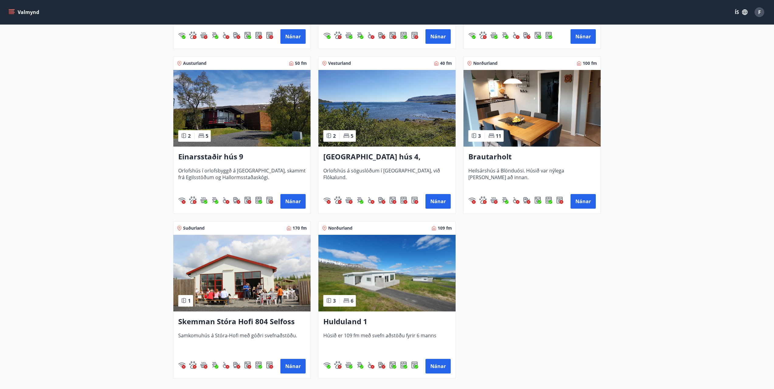
click at [414, 287] on img at bounding box center [386, 273] width 137 height 77
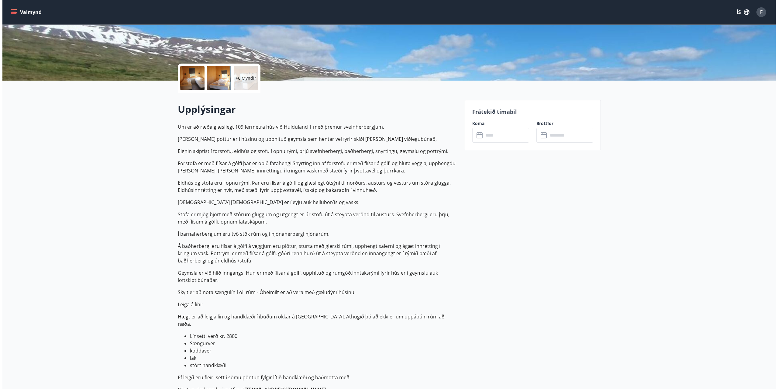
scroll to position [91, 0]
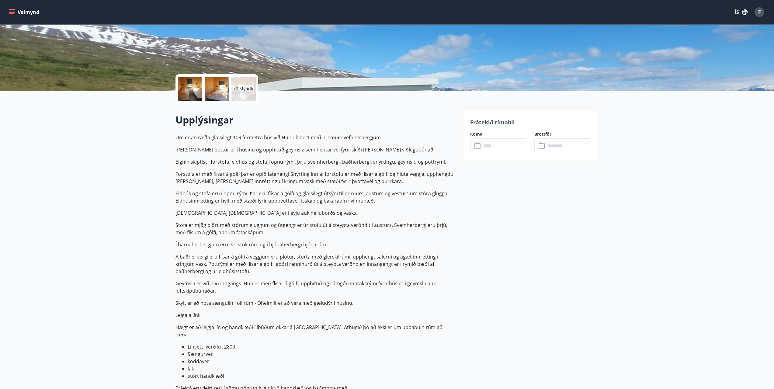
click at [181, 85] on div at bounding box center [190, 89] width 24 height 24
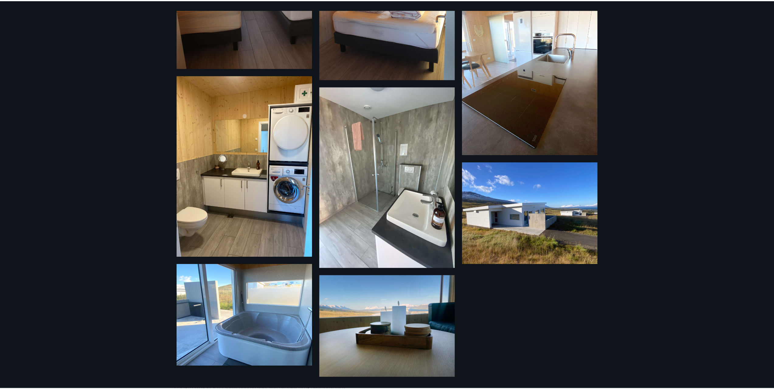
scroll to position [269, 0]
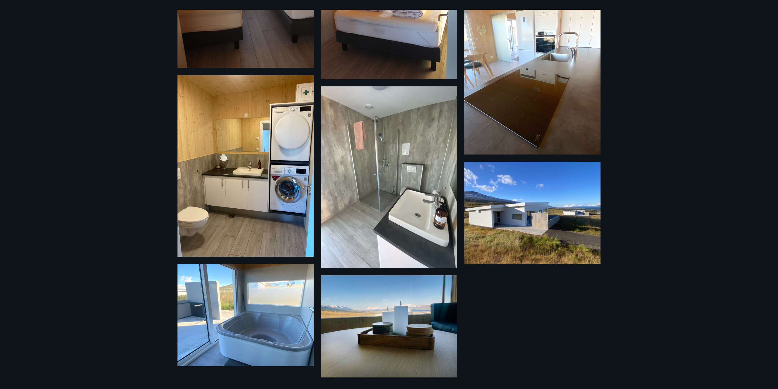
click at [105, 104] on div "12 Myndir" at bounding box center [389, 194] width 778 height 389
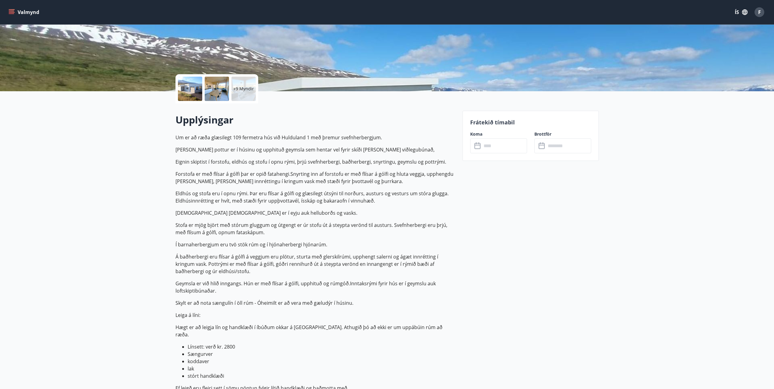
click at [482, 145] on input "text" at bounding box center [504, 145] width 45 height 15
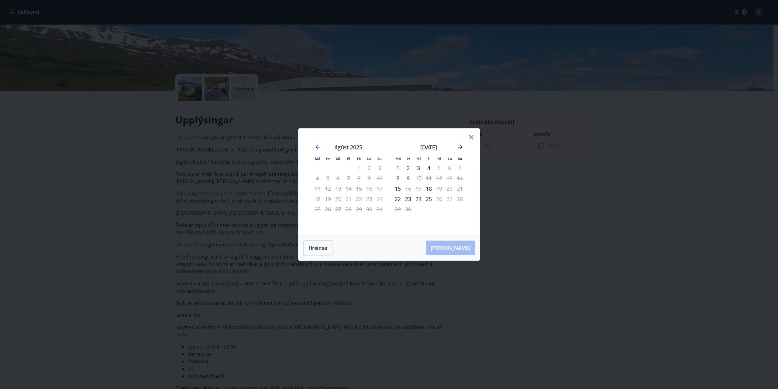
click at [463, 145] on icon "Move forward to switch to the next month." at bounding box center [460, 147] width 7 height 7
click at [461, 147] on icon "Move forward to switch to the next month." at bounding box center [460, 147] width 5 height 5
click at [313, 147] on div "nóvember 2025" at bounding box center [349, 149] width 72 height 27
click at [322, 147] on div "nóvember 2025" at bounding box center [349, 149] width 72 height 27
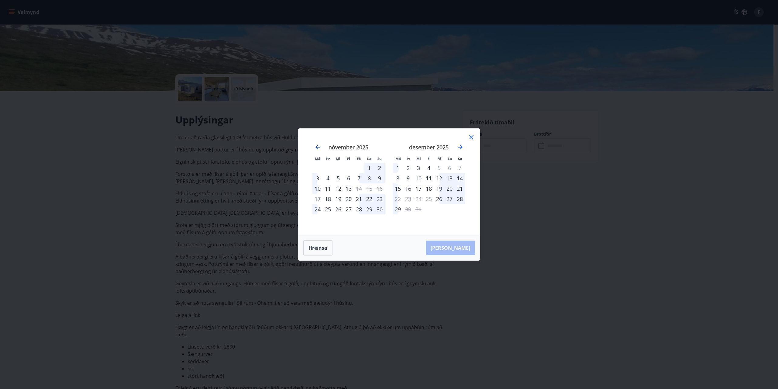
click at [315, 148] on icon "Move backward to switch to the previous month." at bounding box center [317, 147] width 7 height 7
click at [317, 146] on icon "Move backward to switch to the previous month." at bounding box center [317, 147] width 7 height 7
click at [447, 166] on div "4" at bounding box center [450, 168] width 10 height 10
click at [435, 167] on div "3" at bounding box center [439, 168] width 10 height 10
click at [459, 149] on icon "Move forward to switch to the next month." at bounding box center [460, 147] width 7 height 7
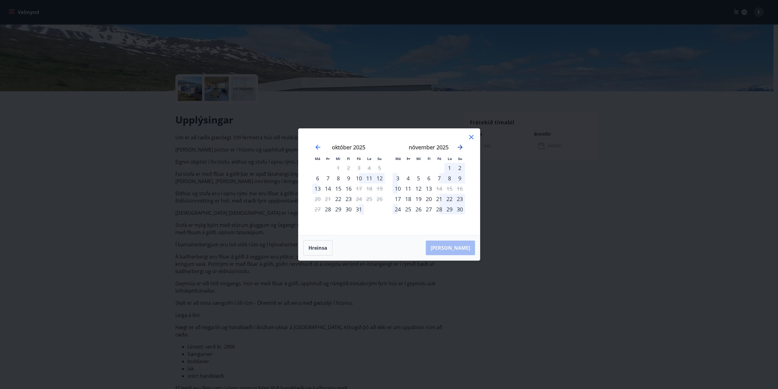
click at [459, 148] on icon "Move forward to switch to the next month." at bounding box center [460, 147] width 7 height 7
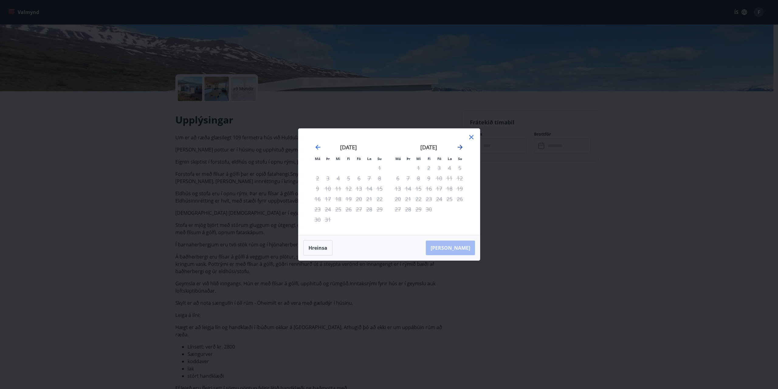
click at [459, 148] on icon "Move forward to switch to the next month." at bounding box center [460, 147] width 7 height 7
click at [473, 140] on icon at bounding box center [471, 136] width 7 height 7
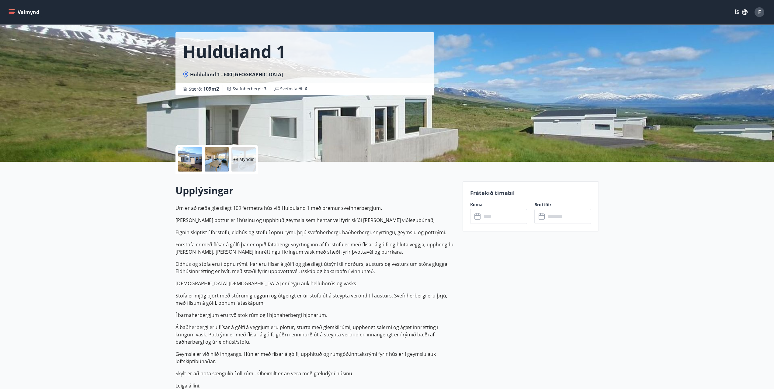
scroll to position [30, 0]
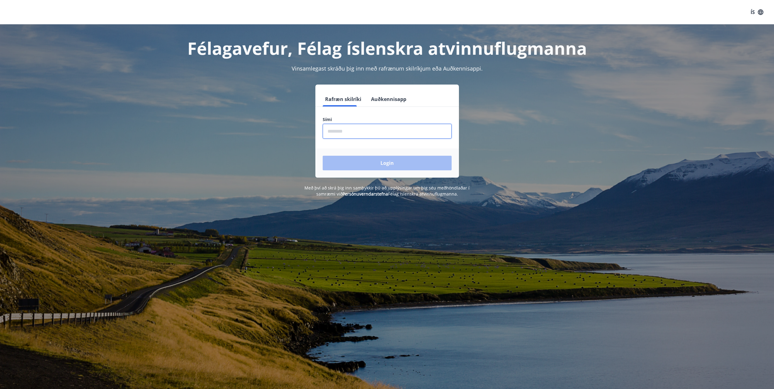
click at [383, 132] on input "phone" at bounding box center [387, 131] width 129 height 15
type input "********"
click at [411, 161] on button "Login" at bounding box center [387, 163] width 129 height 15
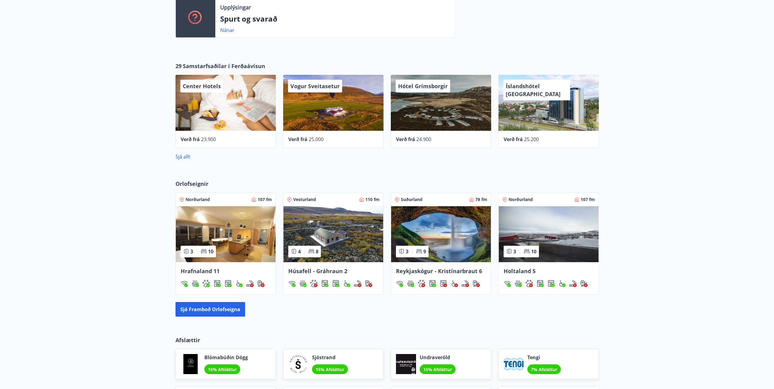
scroll to position [182, 0]
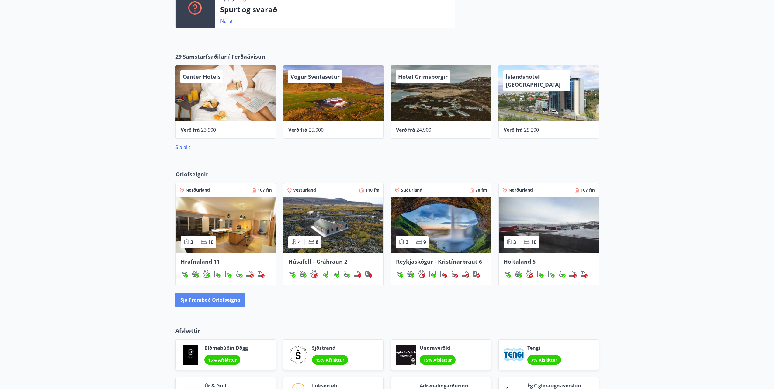
click at [222, 304] on button "Sjá framboð orlofseigna" at bounding box center [210, 300] width 70 height 15
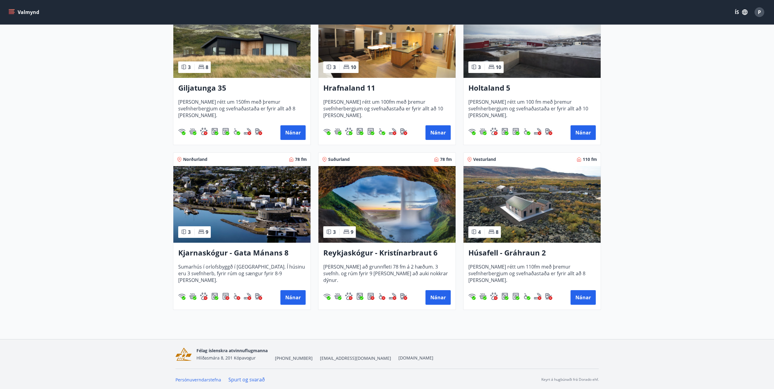
scroll to position [153, 0]
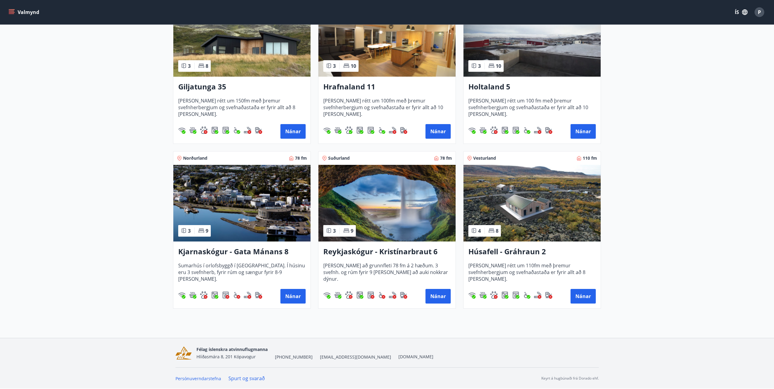
click at [262, 200] on img at bounding box center [241, 203] width 137 height 77
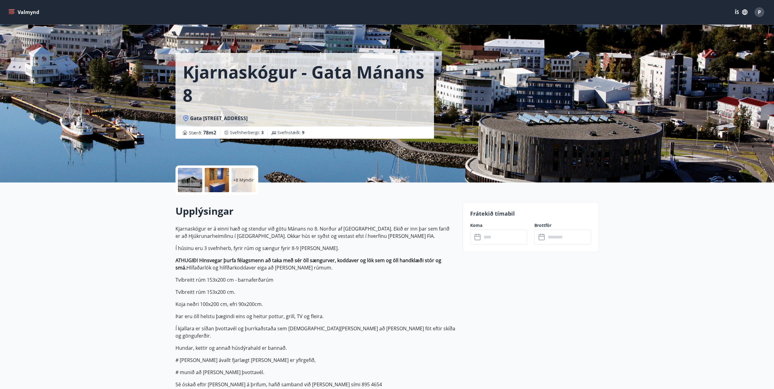
click at [552, 240] on input "text" at bounding box center [568, 237] width 45 height 15
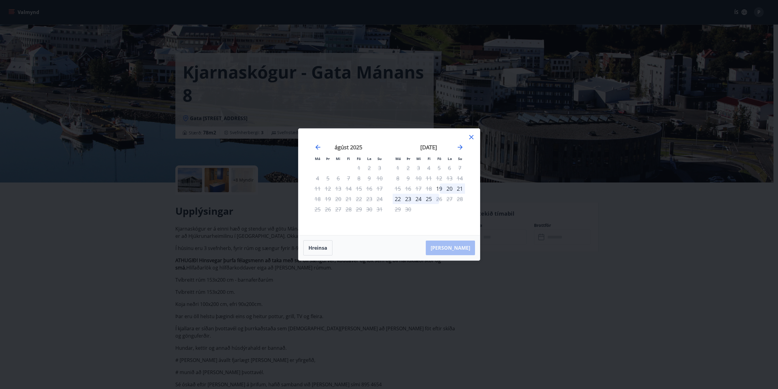
click at [471, 134] on icon at bounding box center [471, 136] width 7 height 7
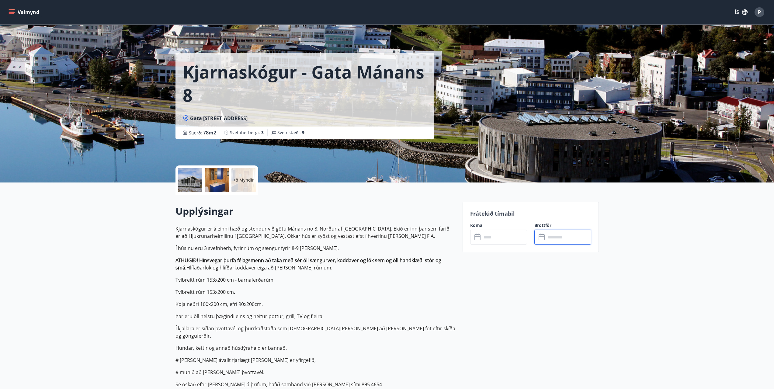
click at [502, 241] on input "text" at bounding box center [504, 237] width 45 height 15
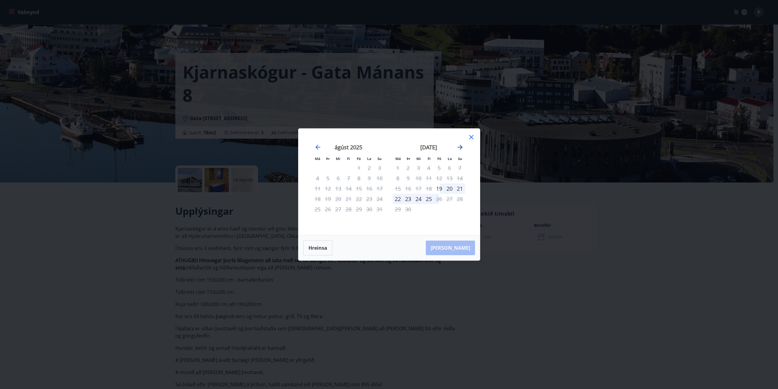
click at [458, 147] on icon "Move forward to switch to the next month." at bounding box center [460, 147] width 5 height 5
click at [463, 146] on icon "Move forward to switch to the next month." at bounding box center [460, 147] width 7 height 7
click at [319, 147] on icon "Move backward to switch to the previous month." at bounding box center [318, 147] width 5 height 5
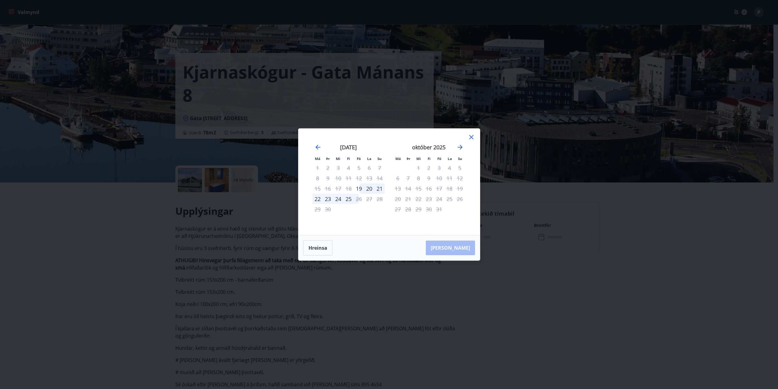
click at [438, 202] on div "24" at bounding box center [439, 199] width 10 height 10
click at [413, 201] on div "21" at bounding box center [408, 199] width 10 height 10
click at [424, 175] on div "9" at bounding box center [429, 178] width 10 height 10
click at [452, 171] on div "4" at bounding box center [450, 168] width 10 height 10
click at [471, 138] on icon at bounding box center [471, 136] width 7 height 7
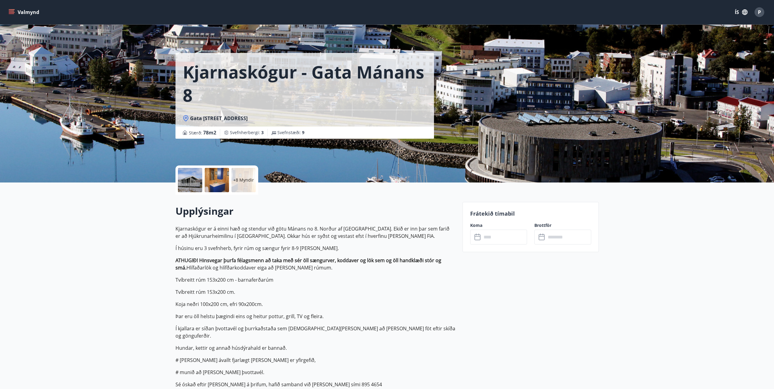
click at [188, 180] on div at bounding box center [190, 180] width 24 height 24
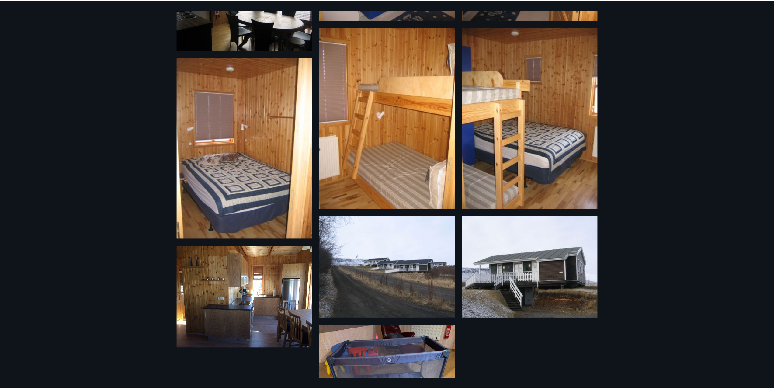
scroll to position [355, 0]
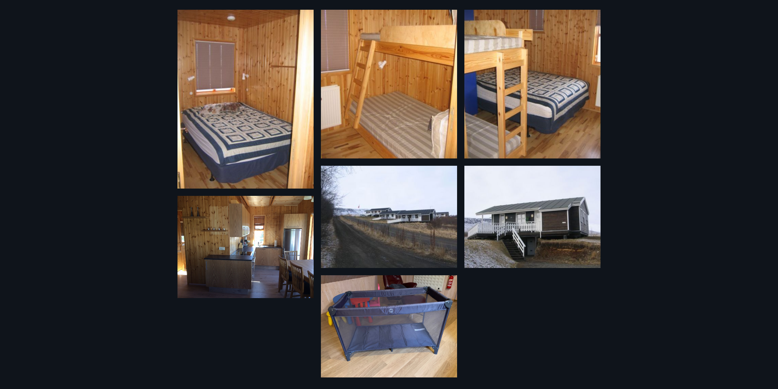
click at [76, 47] on div "14 Myndir" at bounding box center [389, 194] width 778 height 389
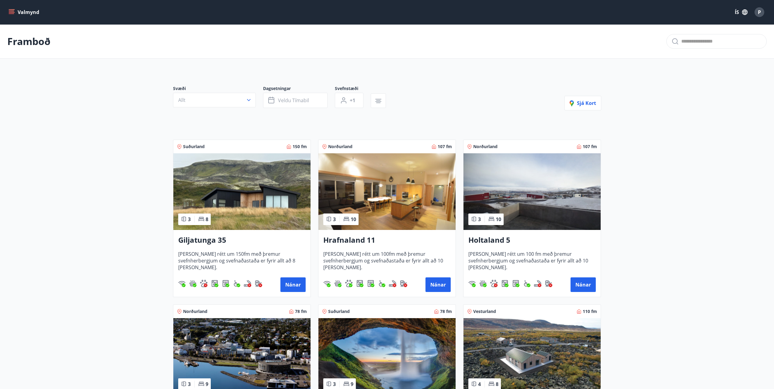
click at [369, 184] on img at bounding box center [386, 191] width 137 height 77
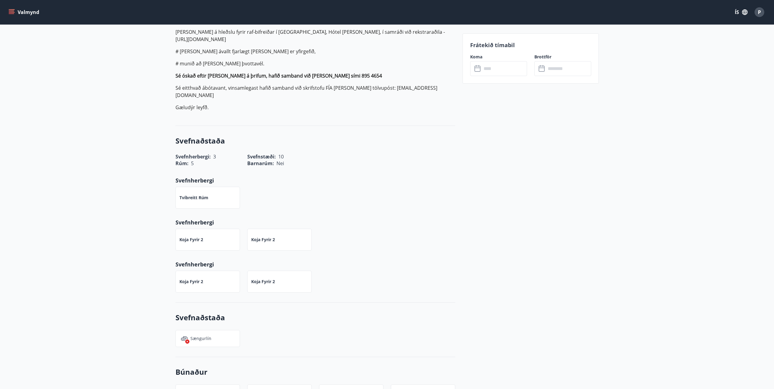
scroll to position [334, 0]
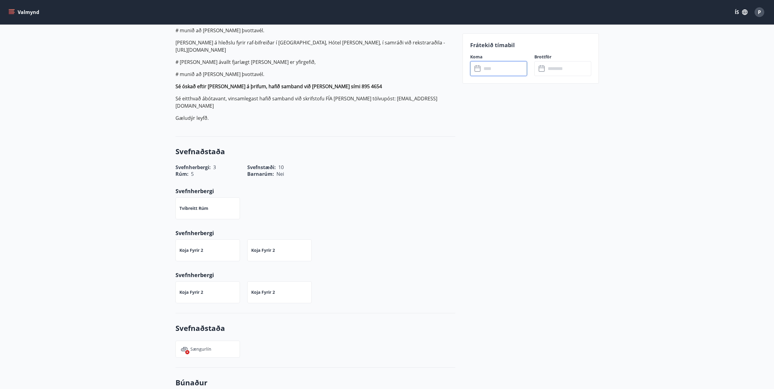
click at [488, 70] on input "text" at bounding box center [504, 68] width 45 height 15
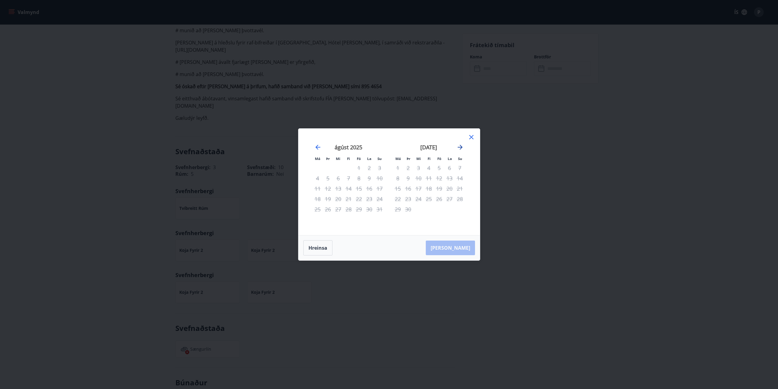
click at [460, 146] on icon "Move forward to switch to the next month." at bounding box center [460, 147] width 5 height 5
drag, startPoint x: 473, startPoint y: 136, endPoint x: 504, endPoint y: 134, distance: 31.0
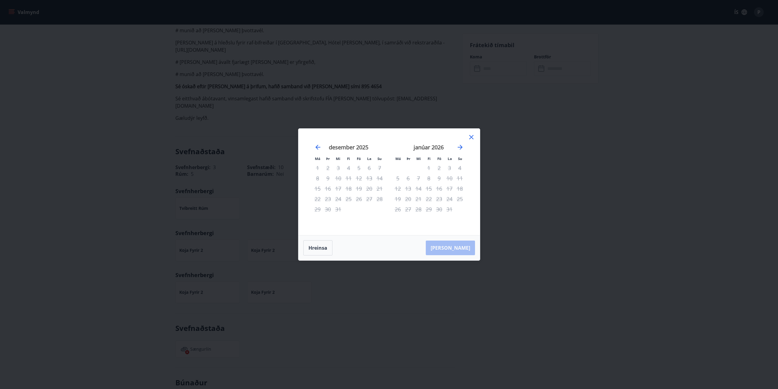
click at [474, 136] on icon at bounding box center [471, 136] width 7 height 7
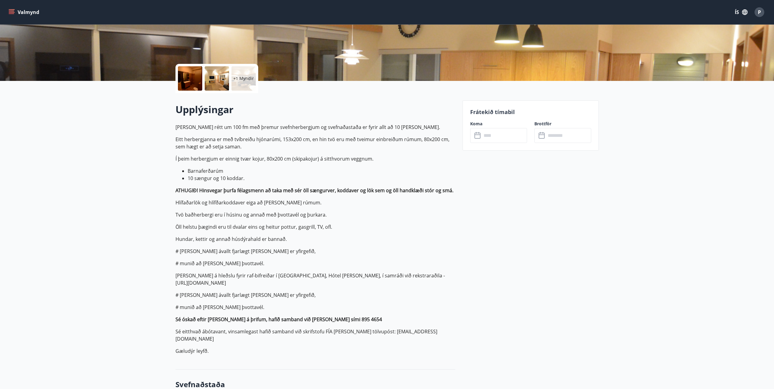
scroll to position [0, 0]
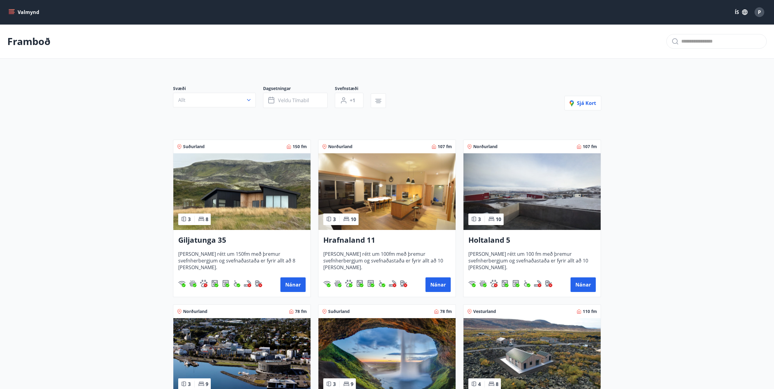
click at [522, 167] on img at bounding box center [531, 191] width 137 height 77
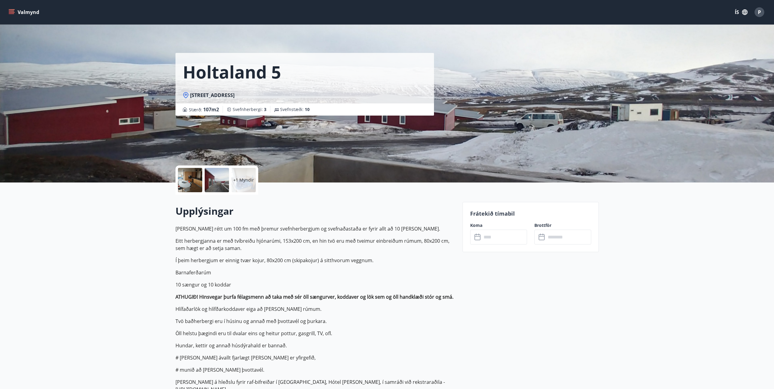
click at [482, 237] on input "text" at bounding box center [504, 237] width 45 height 15
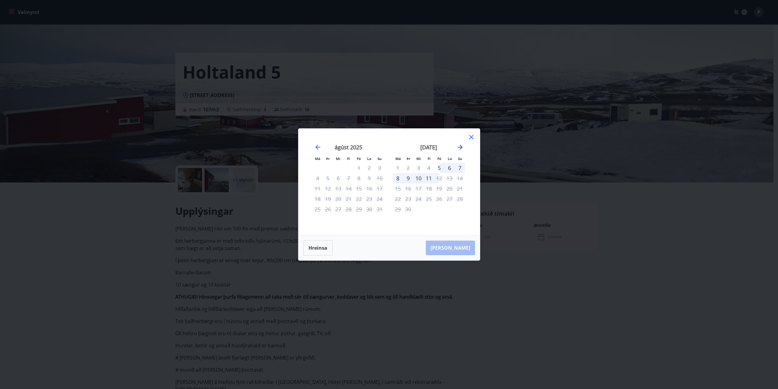
click at [462, 147] on icon "Move forward to switch to the next month." at bounding box center [460, 147] width 5 height 5
click at [434, 194] on div "20" at bounding box center [429, 199] width 10 height 10
click at [434, 194] on tr "17 18 19 20 21 22 23" at bounding box center [429, 199] width 72 height 10
click at [460, 146] on icon "Move forward to switch to the next month." at bounding box center [460, 147] width 7 height 7
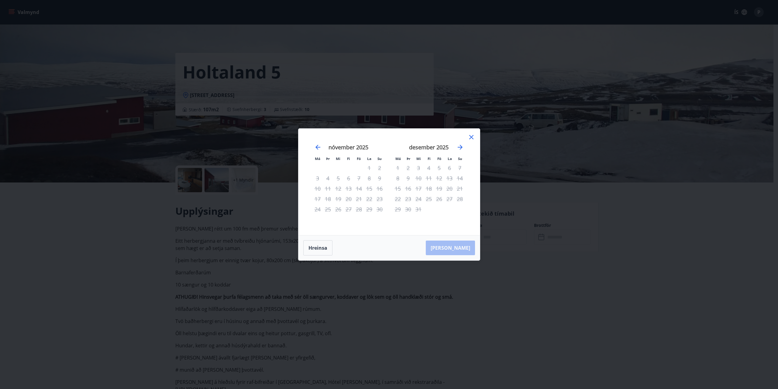
click at [447, 193] on div "20" at bounding box center [450, 188] width 10 height 10
click at [460, 146] on icon "Move forward to switch to the next month." at bounding box center [460, 147] width 7 height 7
click at [473, 138] on icon at bounding box center [471, 136] width 7 height 7
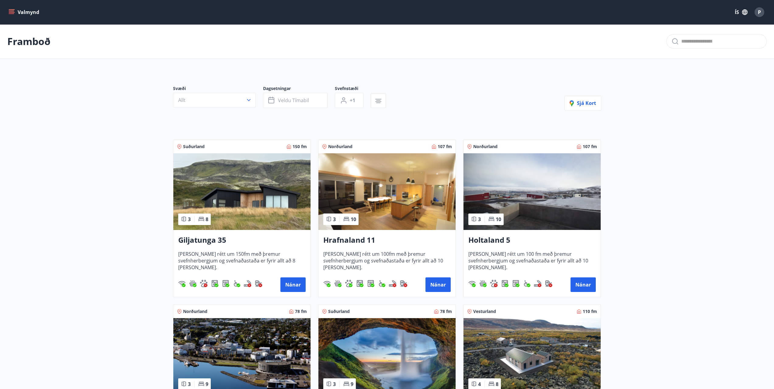
click at [714, 104] on main "Framboð Svæði Allt Dagsetningar Veldu tímabil Svefnstæði +1 Sjá kort Suðurland …" at bounding box center [387, 245] width 774 height 442
click at [667, 194] on main "Framboð Svæði Allt Dagsetningar Veldu tímabil Svefnstæði +1 Sjá kort Suðurland …" at bounding box center [387, 245] width 774 height 442
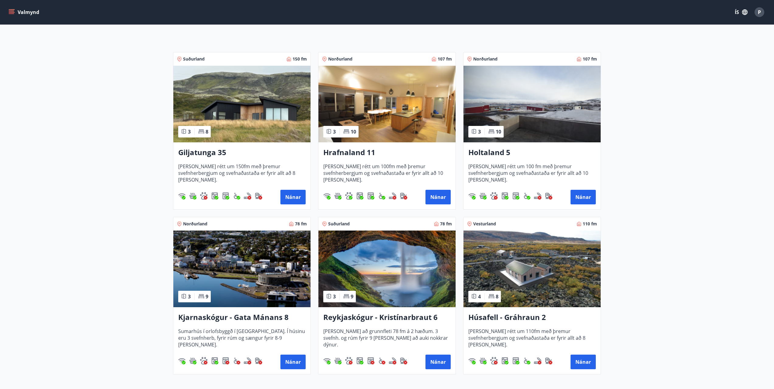
scroll to position [91, 0]
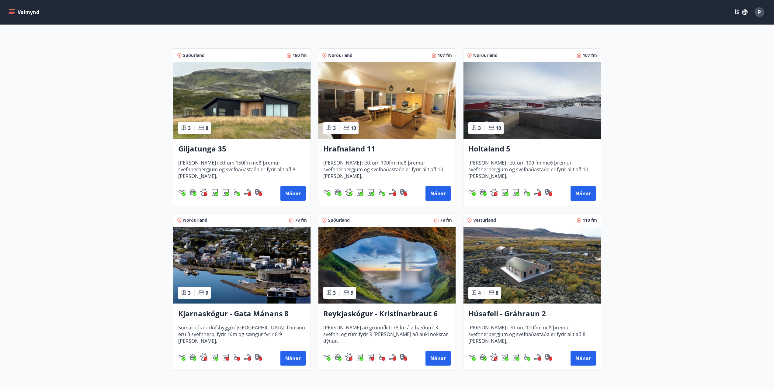
drag, startPoint x: 722, startPoint y: 103, endPoint x: 716, endPoint y: 58, distance: 45.1
click at [722, 103] on main "Framboð Svæði Allt Dagsetningar Veldu tímabil Svefnstæði +1 Sjá kort Suðurland …" at bounding box center [387, 154] width 774 height 442
click at [523, 276] on img at bounding box center [531, 265] width 137 height 77
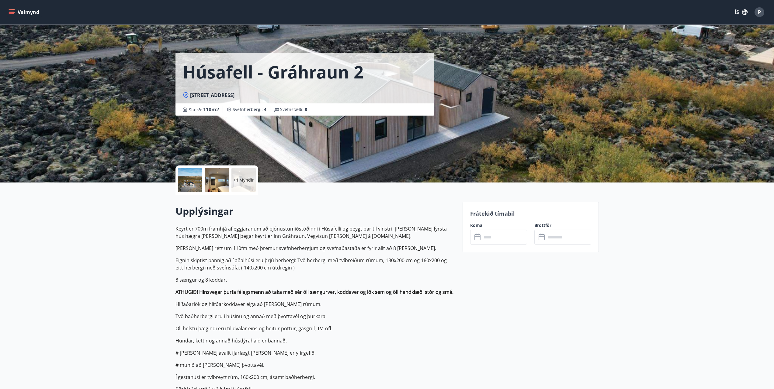
click at [198, 182] on div at bounding box center [190, 180] width 24 height 24
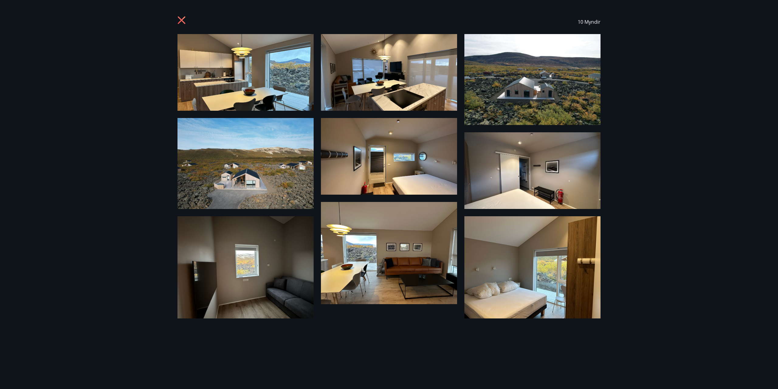
click at [684, 123] on div "10 Myndir" at bounding box center [389, 194] width 778 height 389
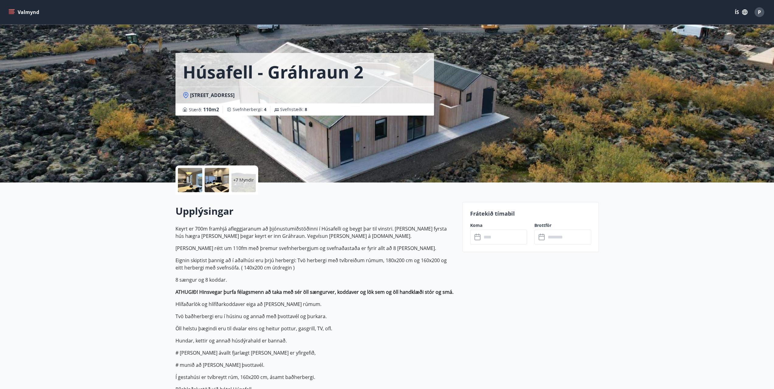
click at [182, 174] on div at bounding box center [190, 180] width 24 height 24
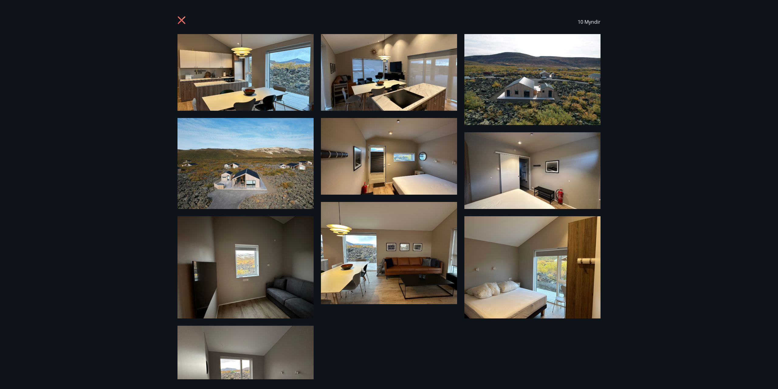
click at [271, 178] on img at bounding box center [246, 163] width 136 height 91
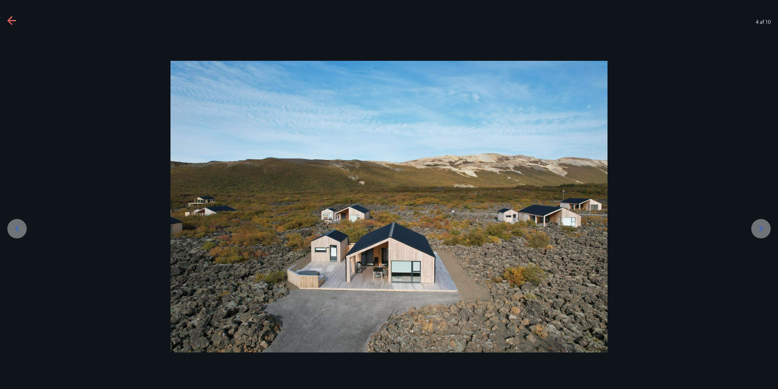
click at [697, 194] on div at bounding box center [389, 207] width 778 height 292
click at [761, 225] on icon at bounding box center [762, 229] width 10 height 10
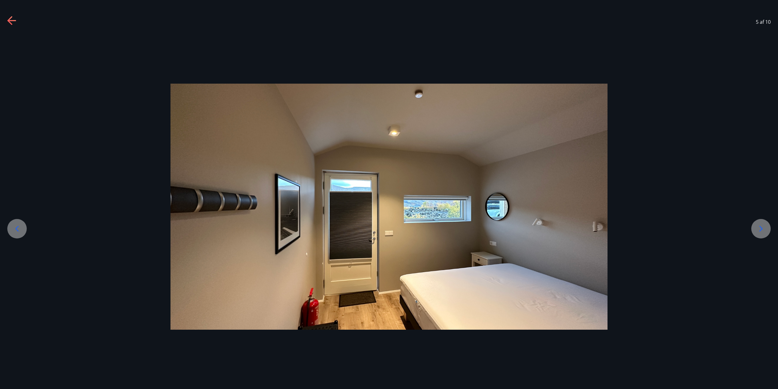
click at [761, 225] on icon at bounding box center [762, 229] width 10 height 10
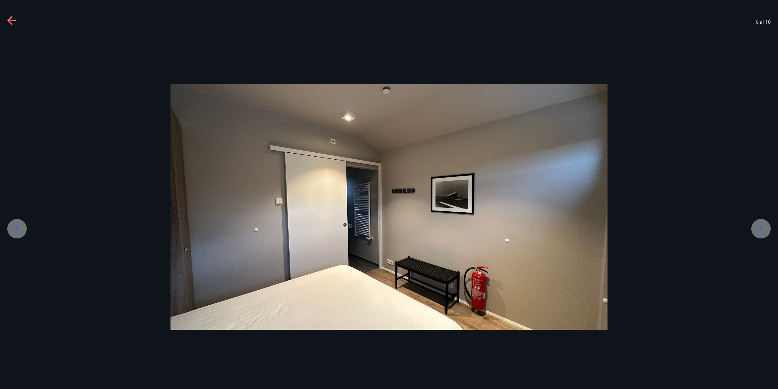
click at [762, 225] on icon at bounding box center [762, 229] width 10 height 10
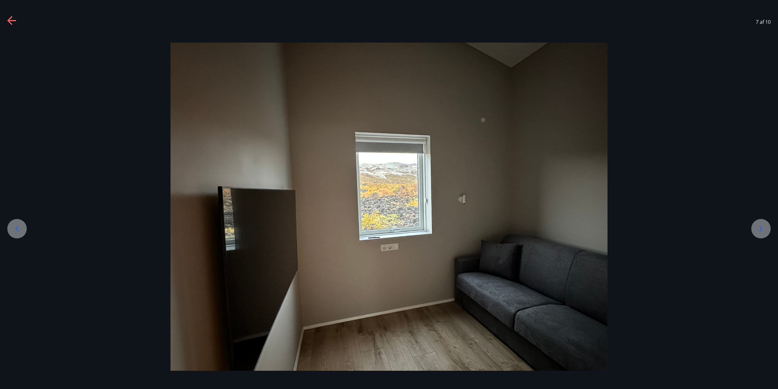
click at [762, 225] on icon at bounding box center [762, 229] width 10 height 10
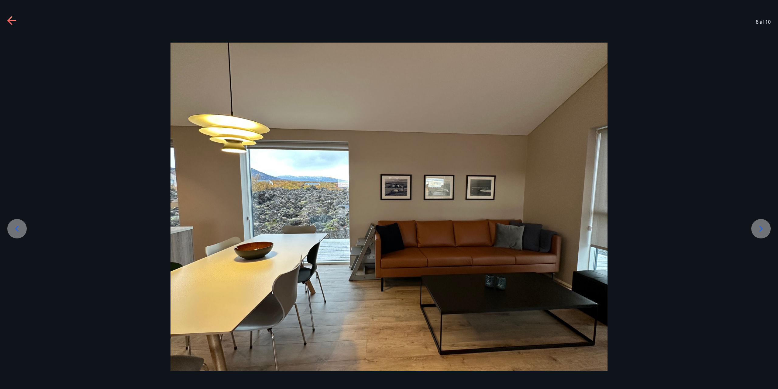
click at [762, 225] on icon at bounding box center [762, 229] width 10 height 10
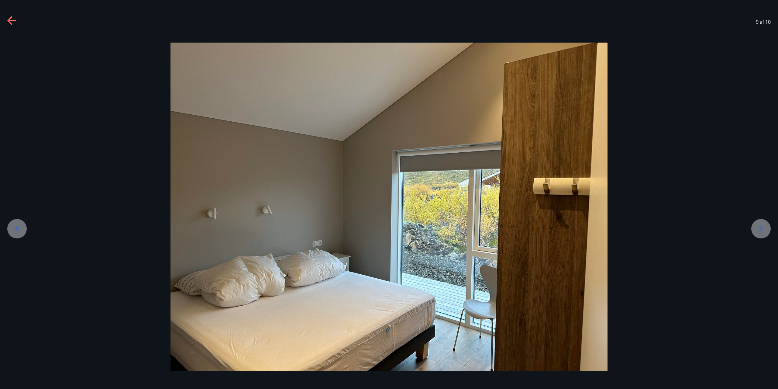
click at [762, 225] on icon at bounding box center [762, 229] width 10 height 10
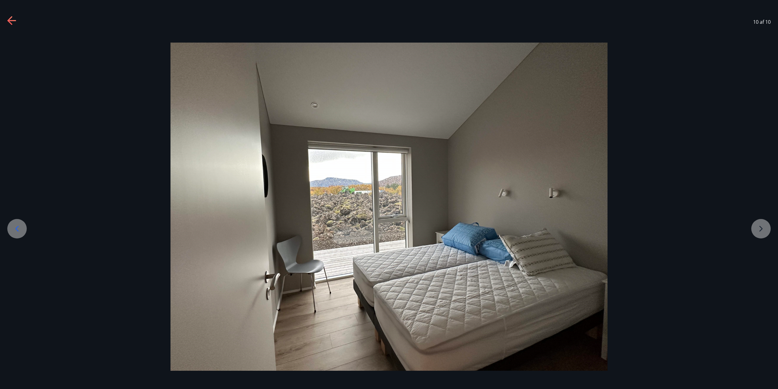
click at [762, 225] on div at bounding box center [389, 207] width 778 height 328
click at [763, 230] on div at bounding box center [389, 207] width 778 height 328
click at [14, 23] on icon at bounding box center [12, 21] width 10 height 10
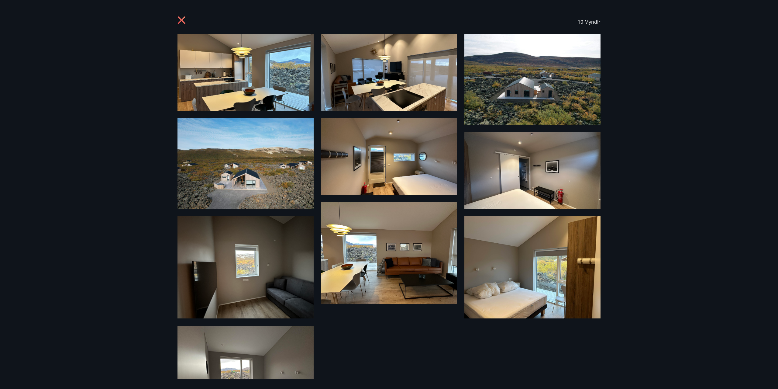
drag, startPoint x: 118, startPoint y: 162, endPoint x: 121, endPoint y: 159, distance: 3.7
click at [119, 162] on div "10 Myndir" at bounding box center [389, 194] width 778 height 389
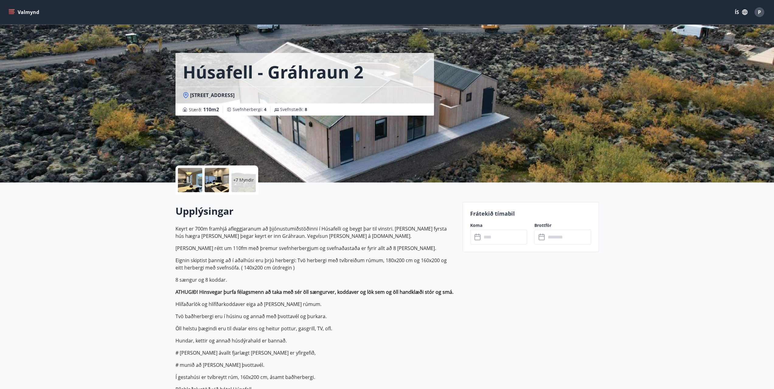
click at [547, 80] on div "Húsafell - Gráhraun 2 Gráhraun 2, 320 Reykholti Stærð : 110 m2 Svefnherbergi : …" at bounding box center [386, 91] width 423 height 182
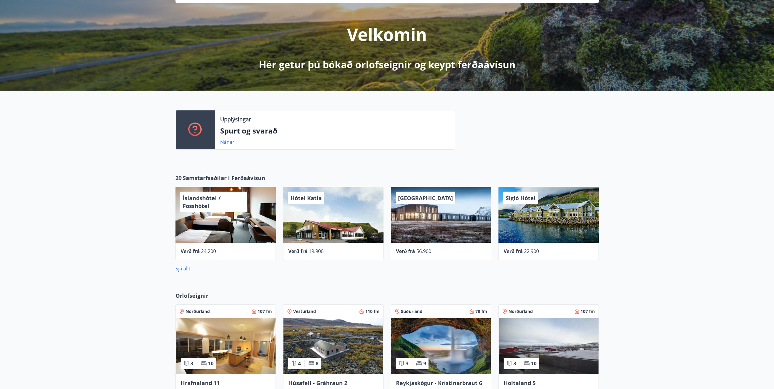
scroll to position [61, 0]
click at [253, 121] on div "Upplýsingar" at bounding box center [335, 120] width 230 height 8
click at [225, 147] on div "Upplýsingar Spurt og svarað Nánar" at bounding box center [335, 130] width 240 height 39
click at [226, 145] on link "Nánar" at bounding box center [227, 142] width 14 height 7
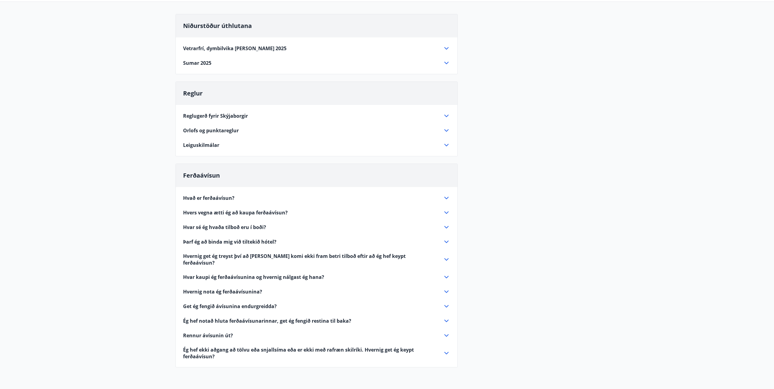
scroll to position [61, 0]
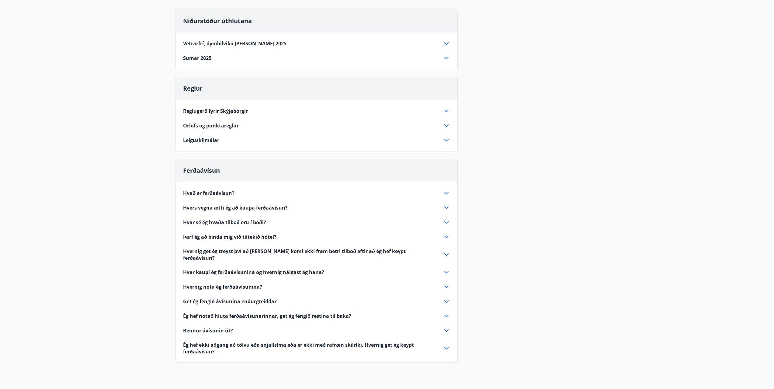
click at [214, 127] on span "Orlofs og punktareglur" at bounding box center [211, 125] width 56 height 7
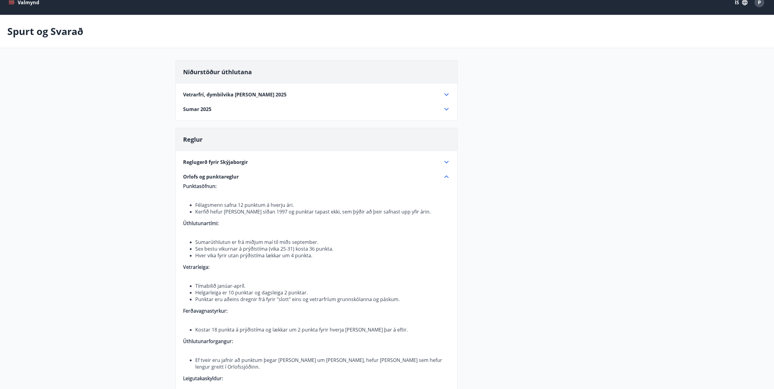
scroll to position [0, 0]
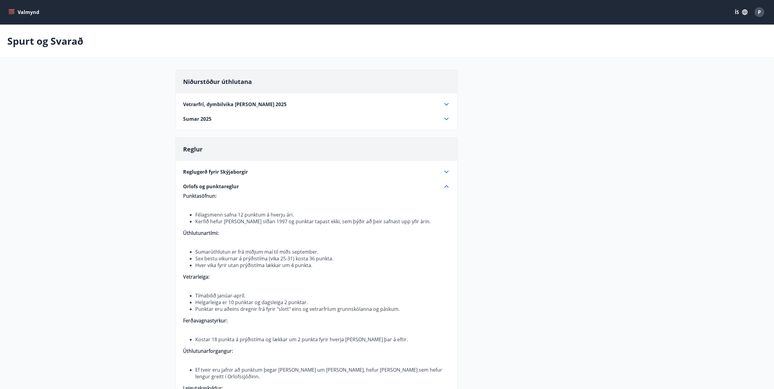
click at [205, 103] on span "Vetrarfrí, dymbilvika [PERSON_NAME] 2025" at bounding box center [234, 104] width 103 height 7
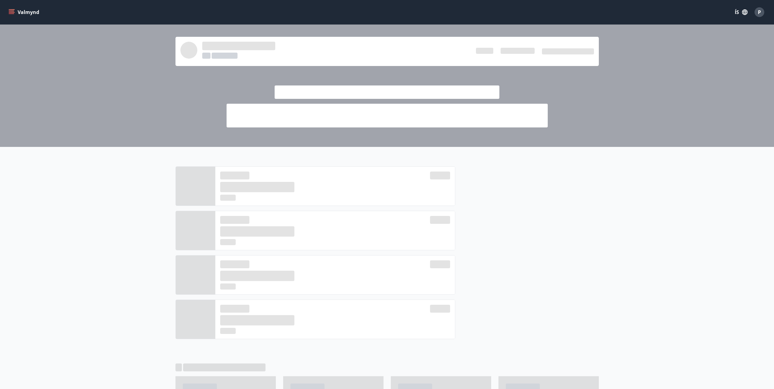
scroll to position [61, 0]
